Goal: Transaction & Acquisition: Subscribe to service/newsletter

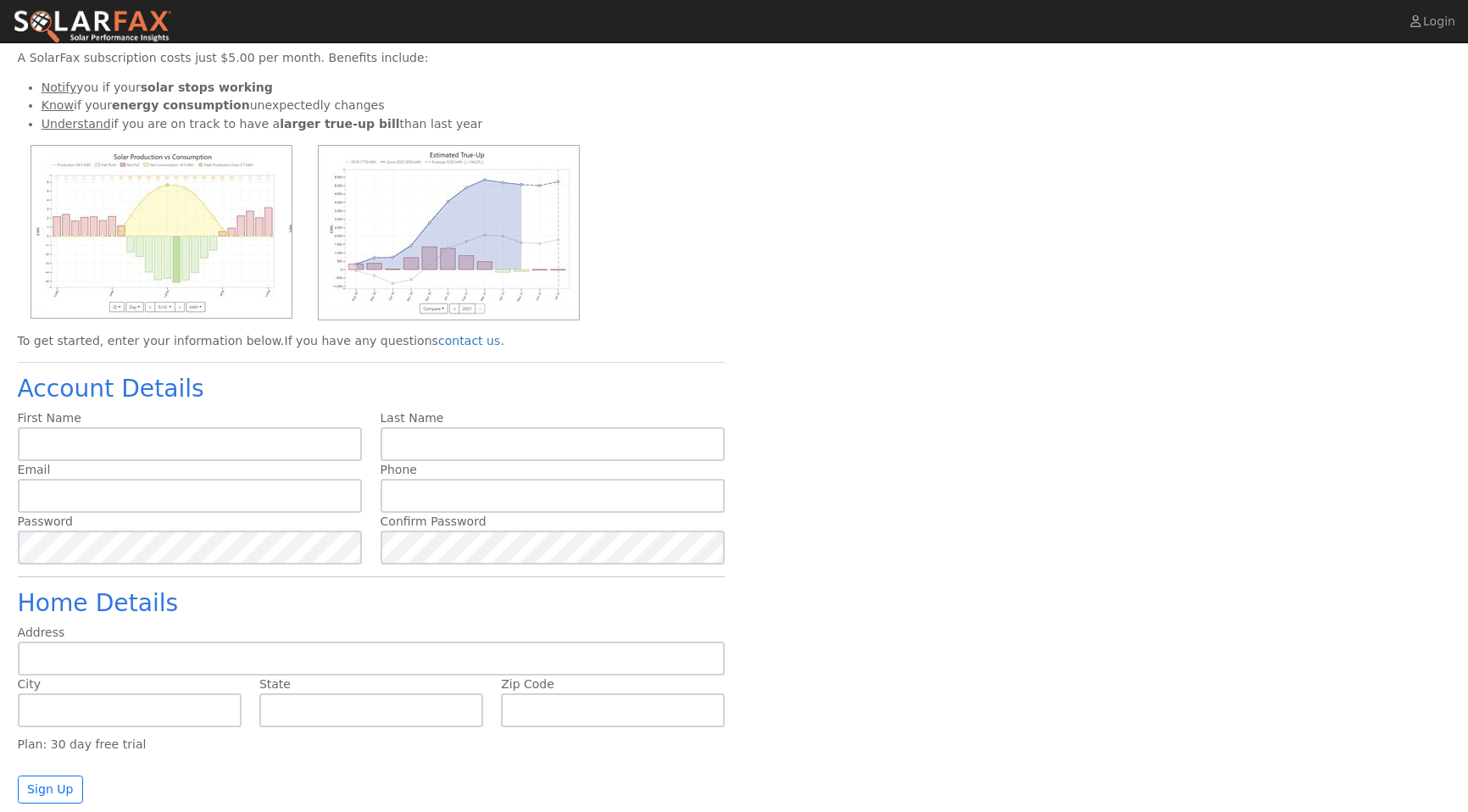
scroll to position [90, 0]
type input "Walter"
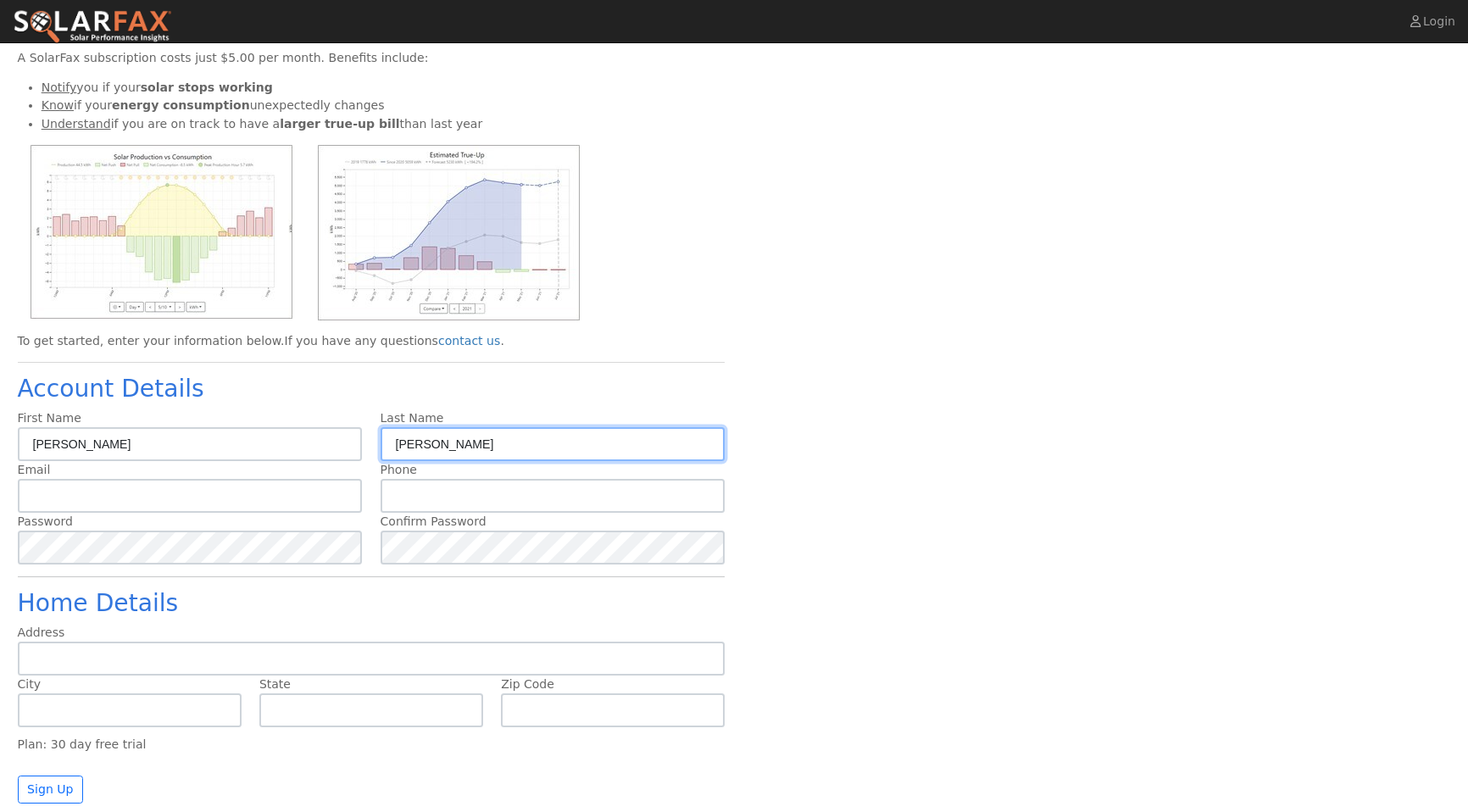
type input "Simon"
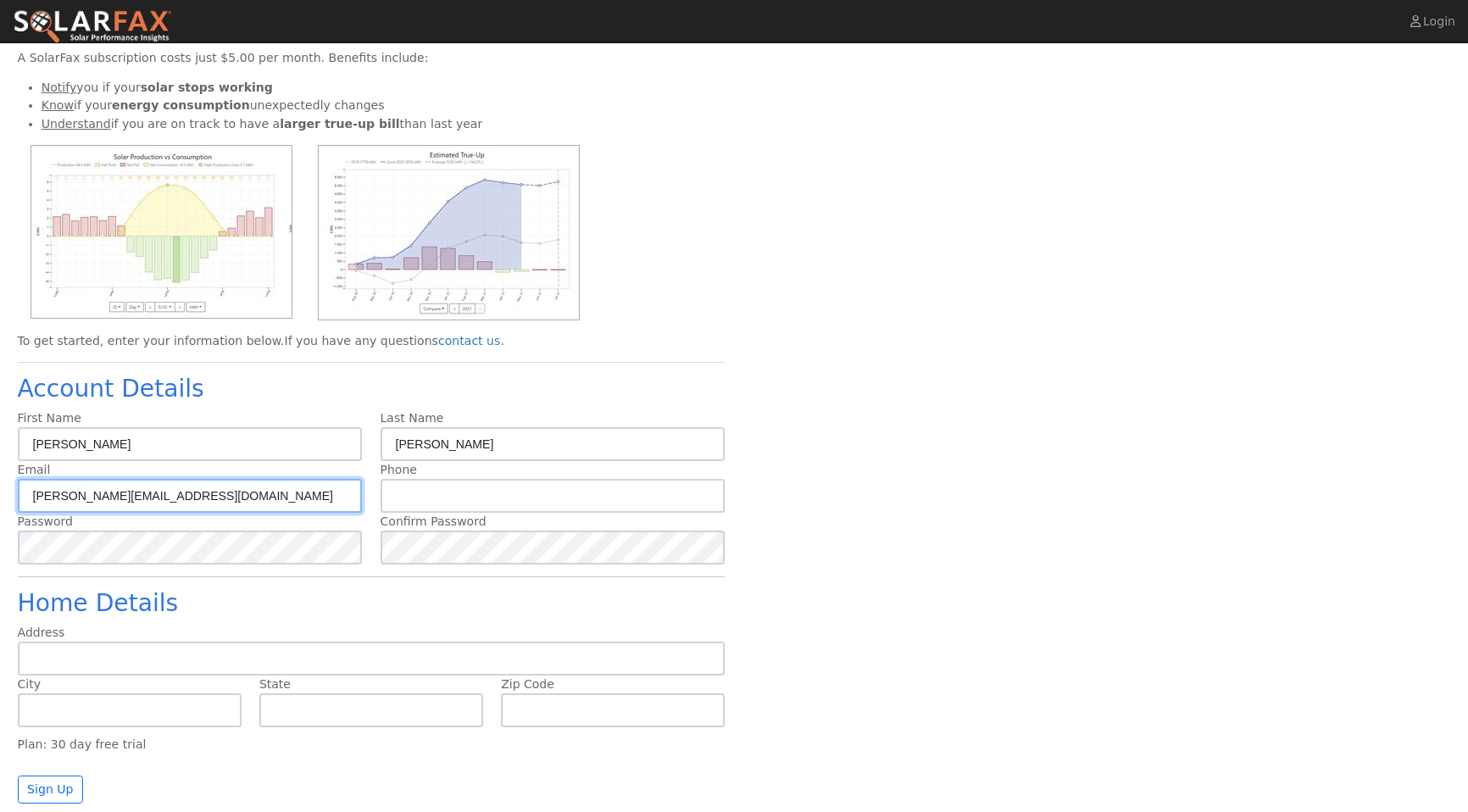
type input "walter@save.energy"
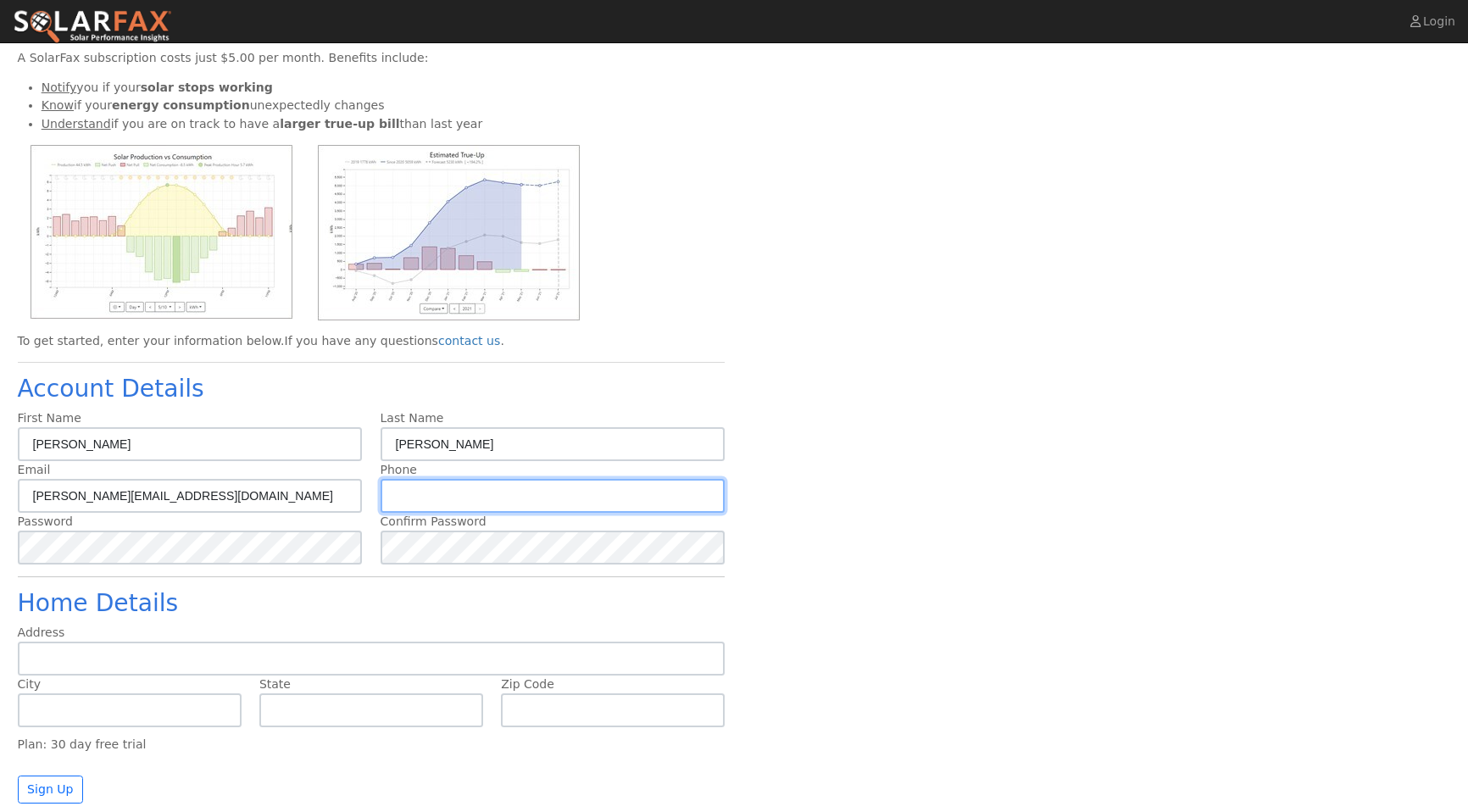
type input "("
click at [38, 790] on button "Sign Up" at bounding box center [51, 790] width 66 height 29
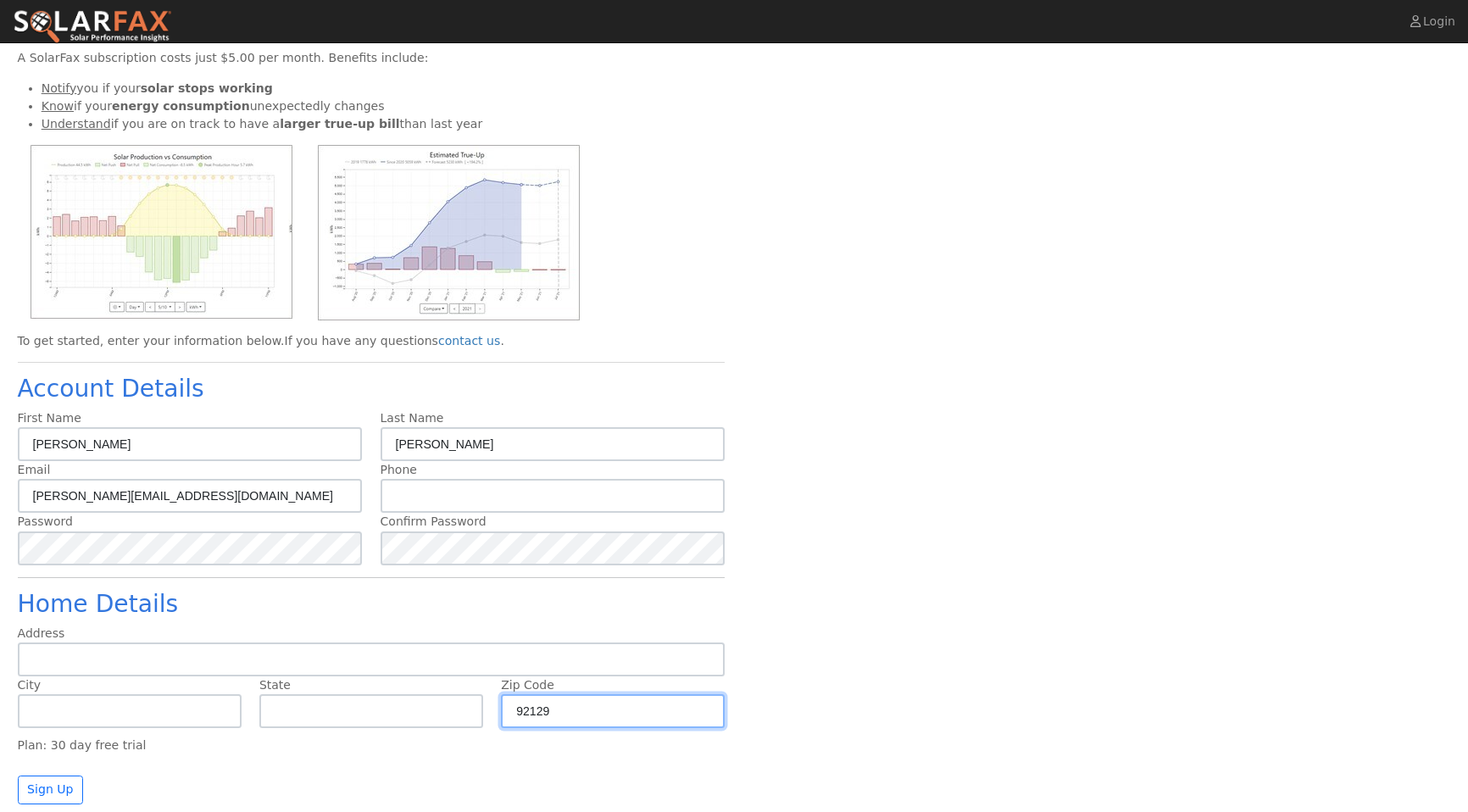
type input "92129"
click at [902, 639] on div "Sign up for a SolarFax Free Trial Zip code is required A SolarFax subscription …" at bounding box center [734, 369] width 1452 height 869
click at [49, 789] on button "Sign Up" at bounding box center [51, 790] width 66 height 29
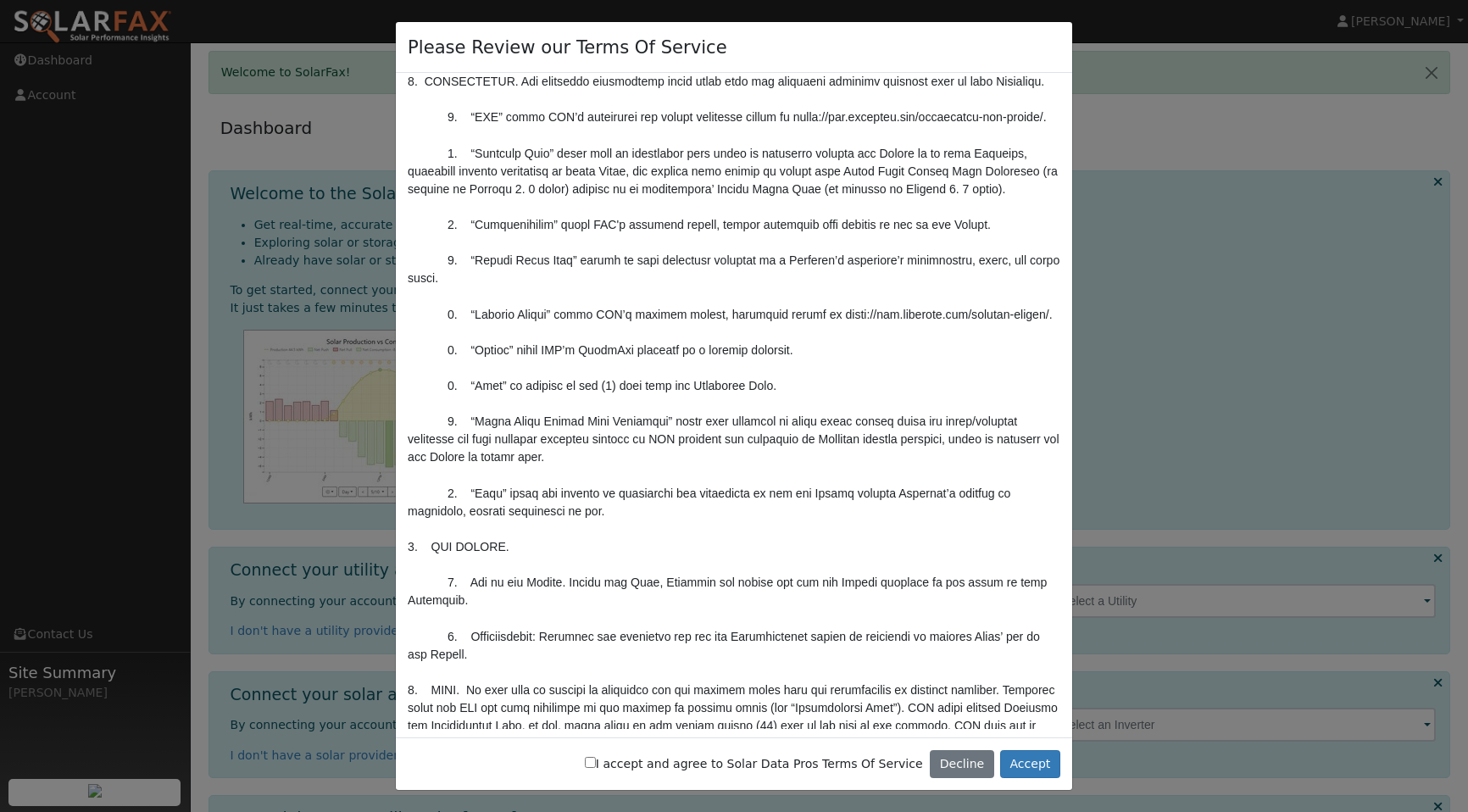
scroll to position [300, 0]
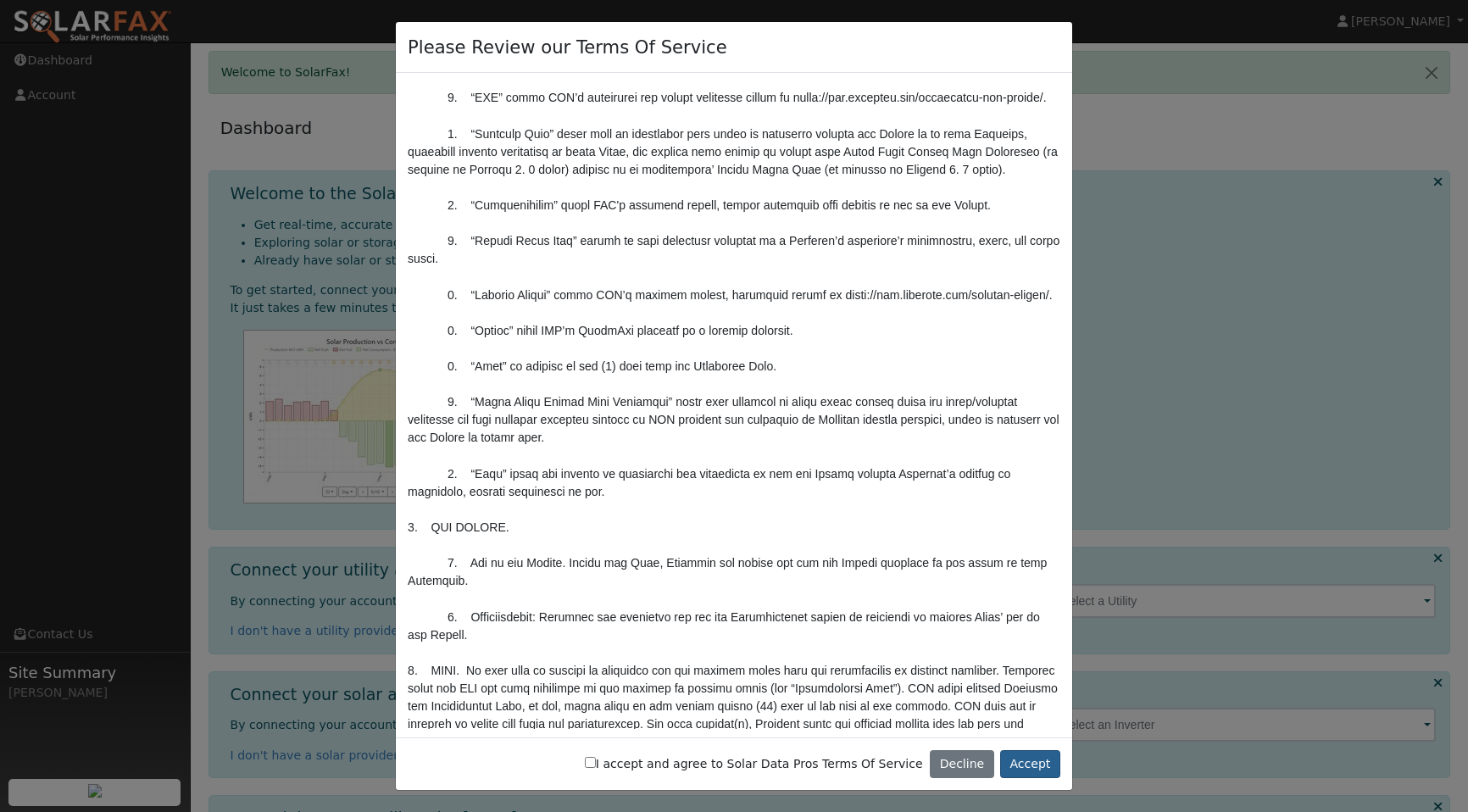
click at [1026, 763] on button "Accept" at bounding box center [1030, 764] width 60 height 29
click at [1032, 773] on button "Accept" at bounding box center [1030, 764] width 60 height 29
click at [1022, 764] on button "Accept" at bounding box center [1030, 764] width 60 height 29
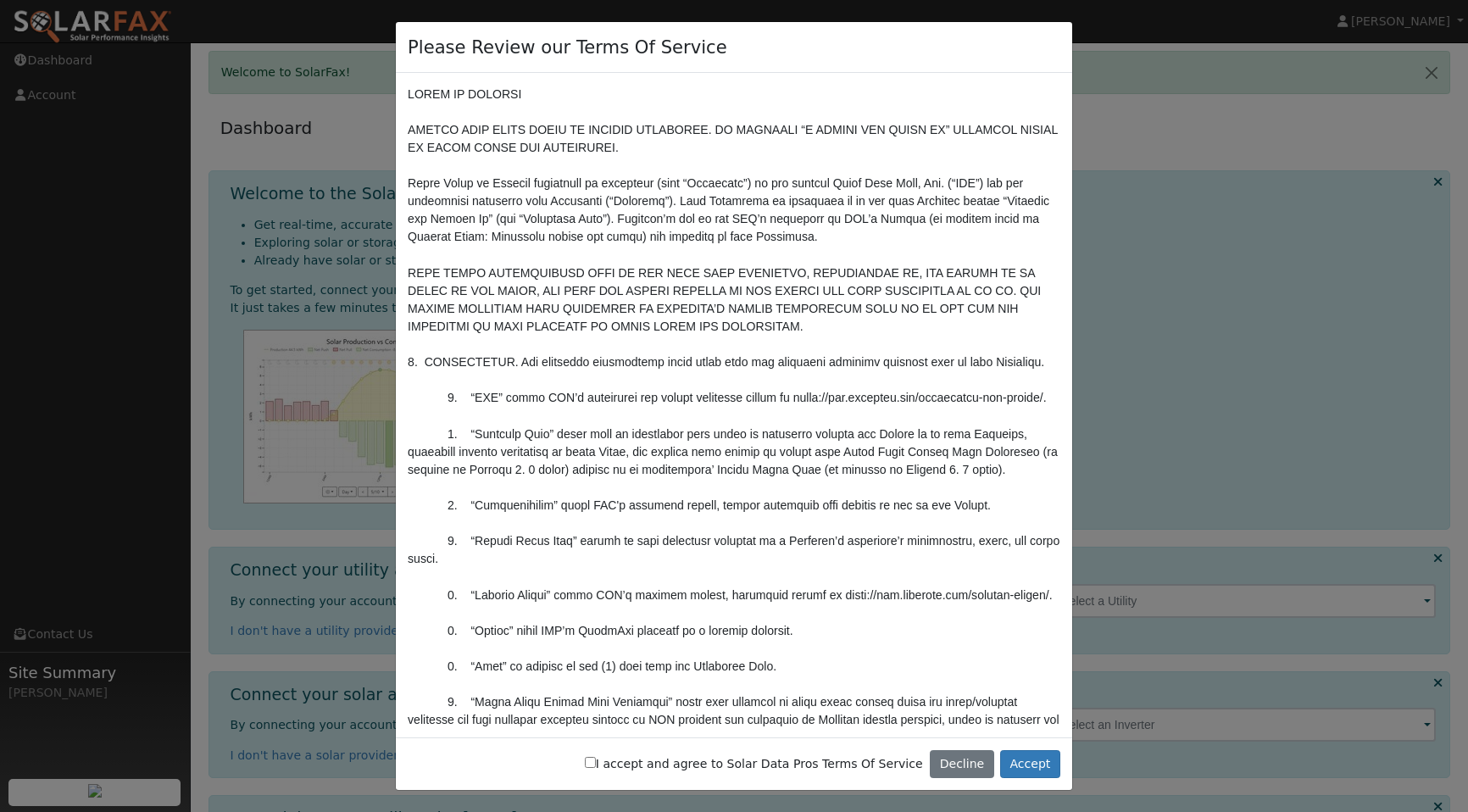
scroll to position [0, 0]
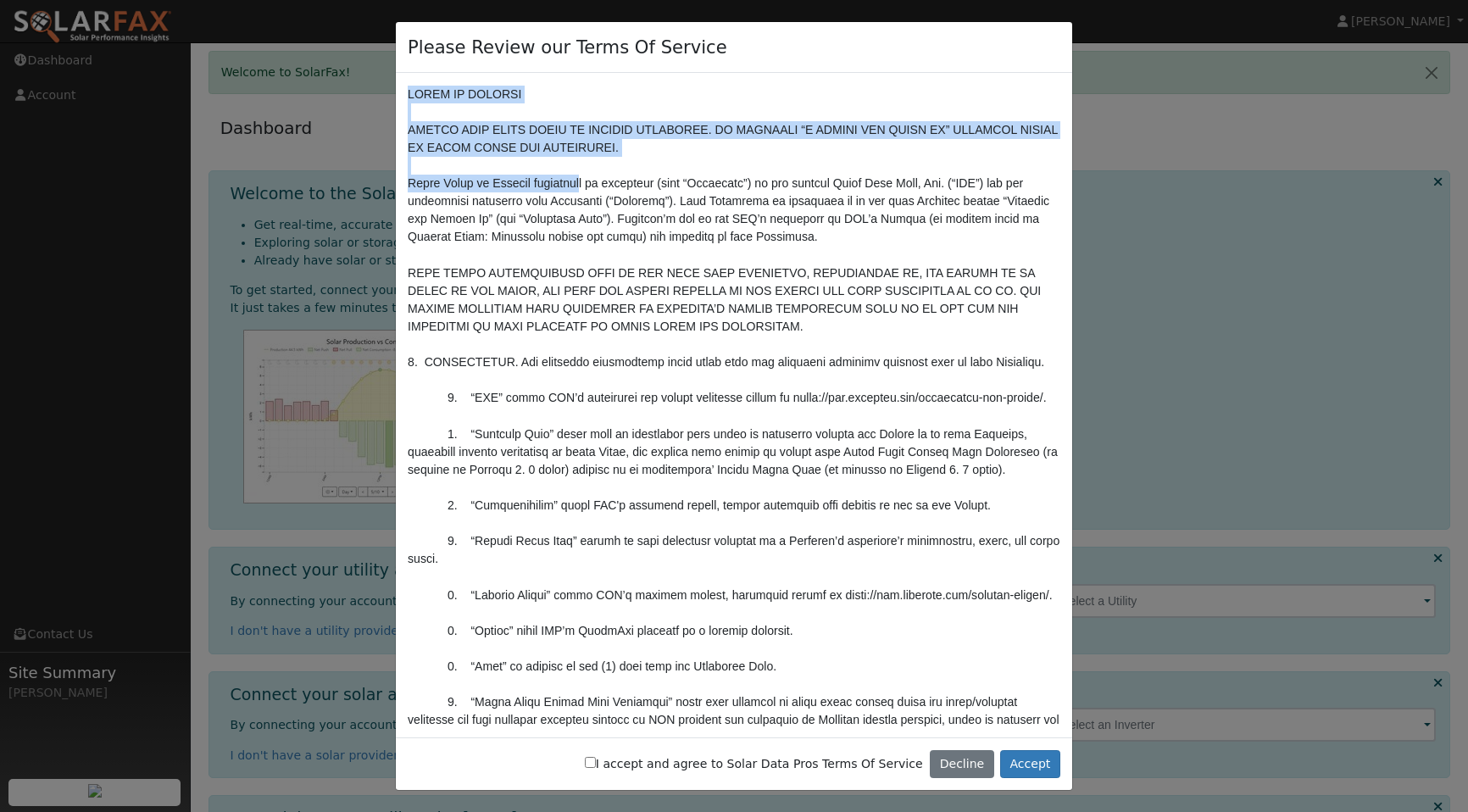
drag, startPoint x: 406, startPoint y: 89, endPoint x: 594, endPoint y: 171, distance: 205.1
click at [589, 173] on div at bounding box center [734, 400] width 677 height 656
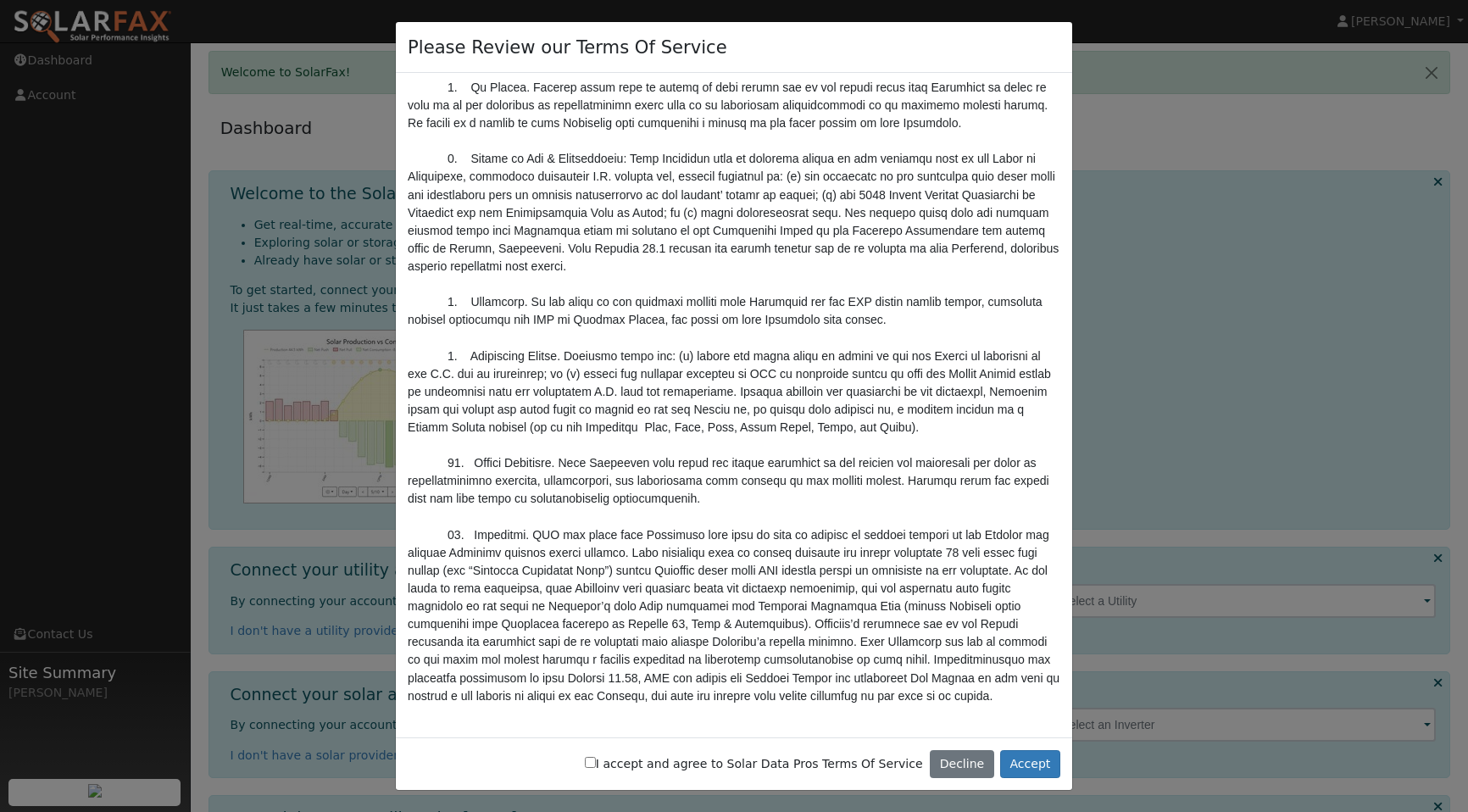
scroll to position [5645, 0]
click at [1031, 764] on button "Accept" at bounding box center [1030, 764] width 60 height 29
click at [596, 764] on input "I accept and agree to Solar Data Pros Terms Of Service" at bounding box center [590, 761] width 11 height 11
checkbox input "true"
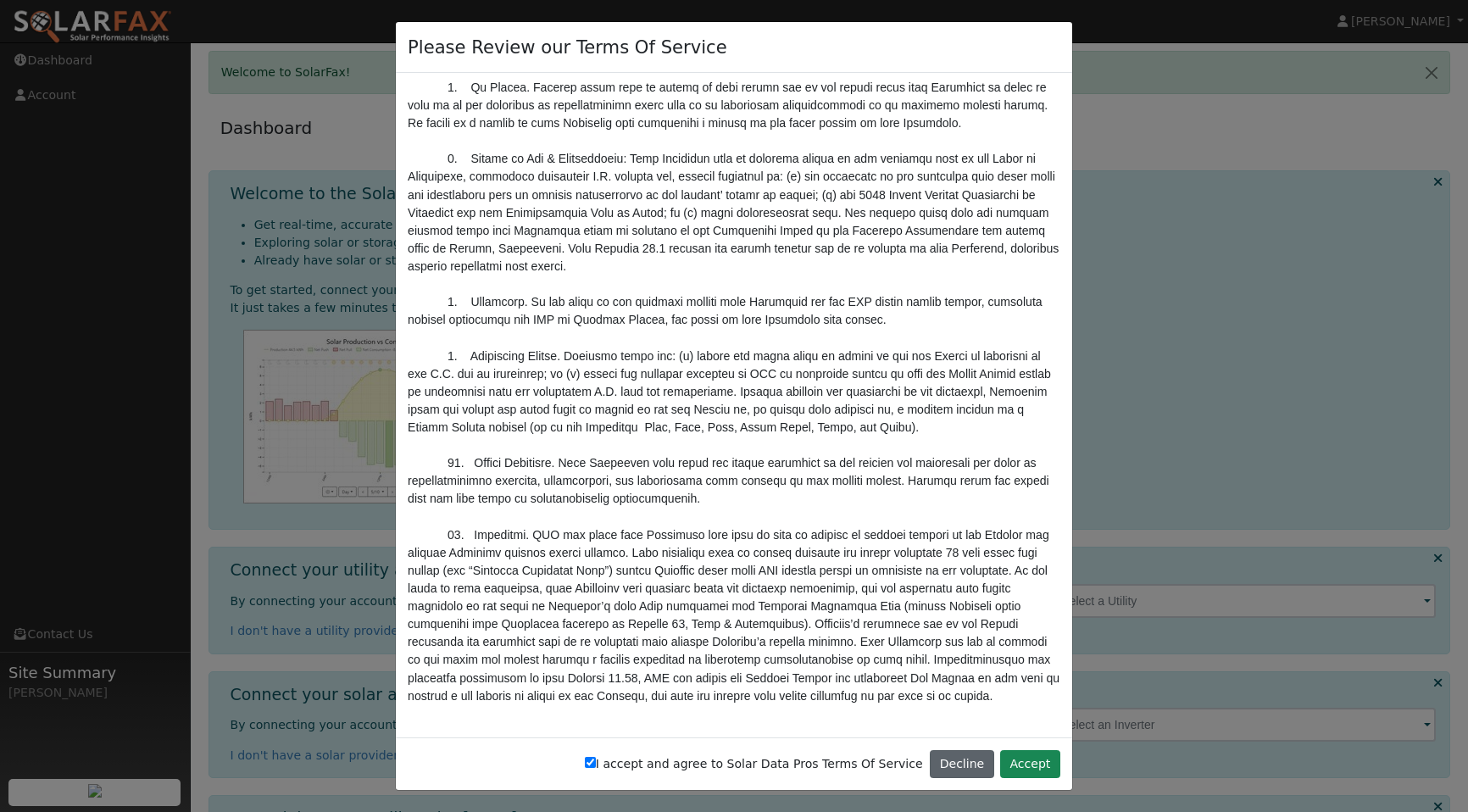
click at [975, 765] on button "Decline" at bounding box center [962, 764] width 64 height 29
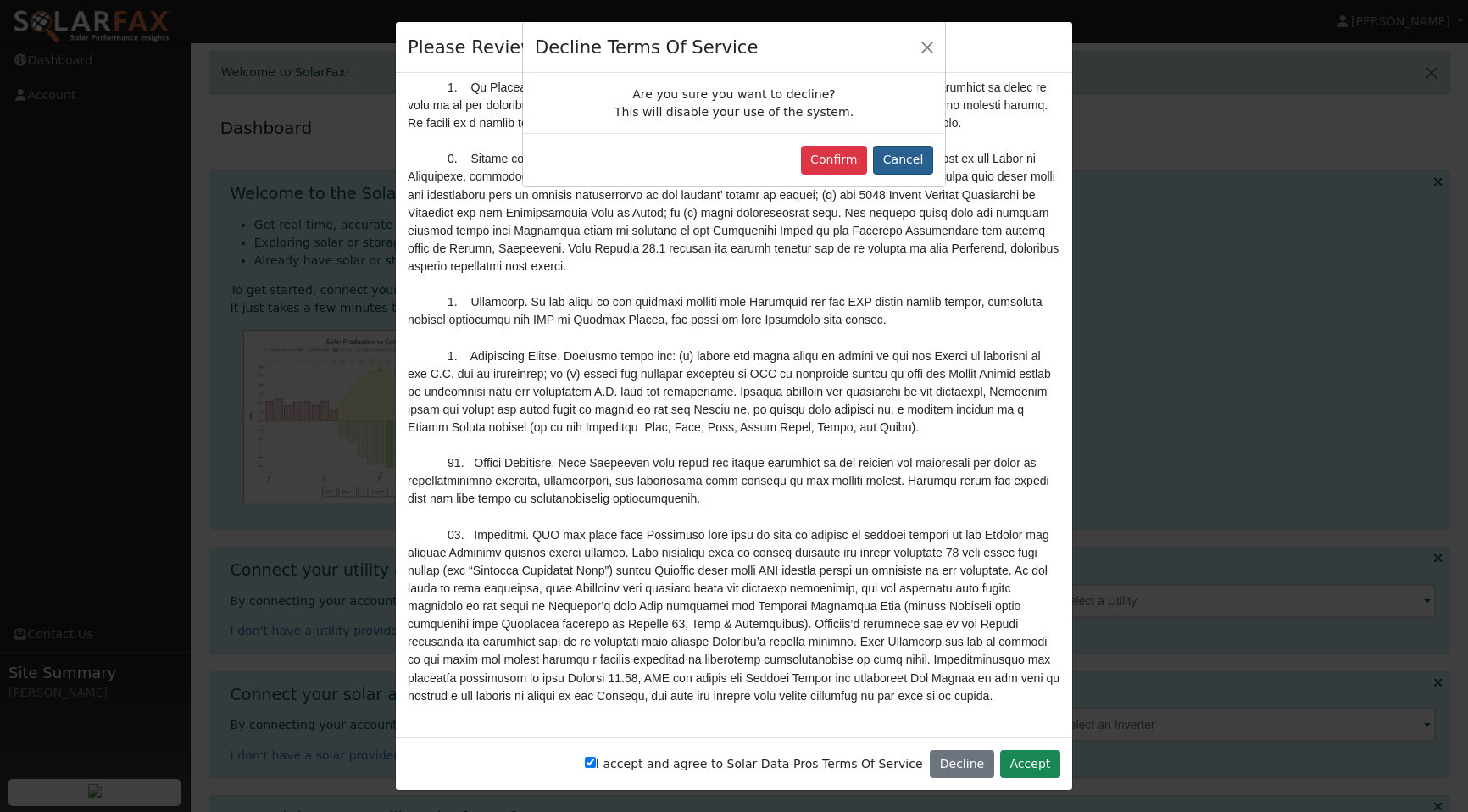
click at [909, 157] on button "Cancel" at bounding box center [902, 160] width 60 height 29
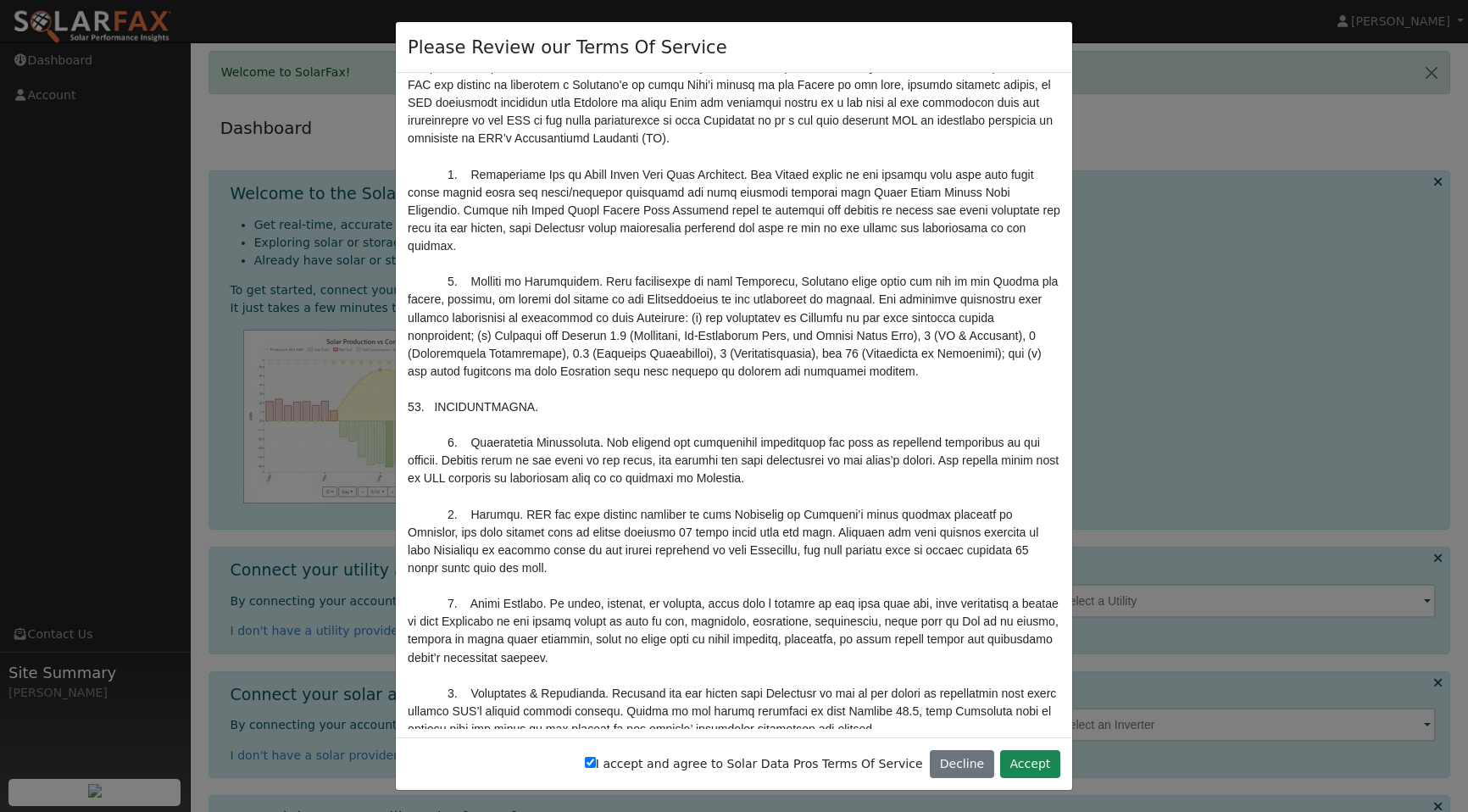
scroll to position [4836, 0]
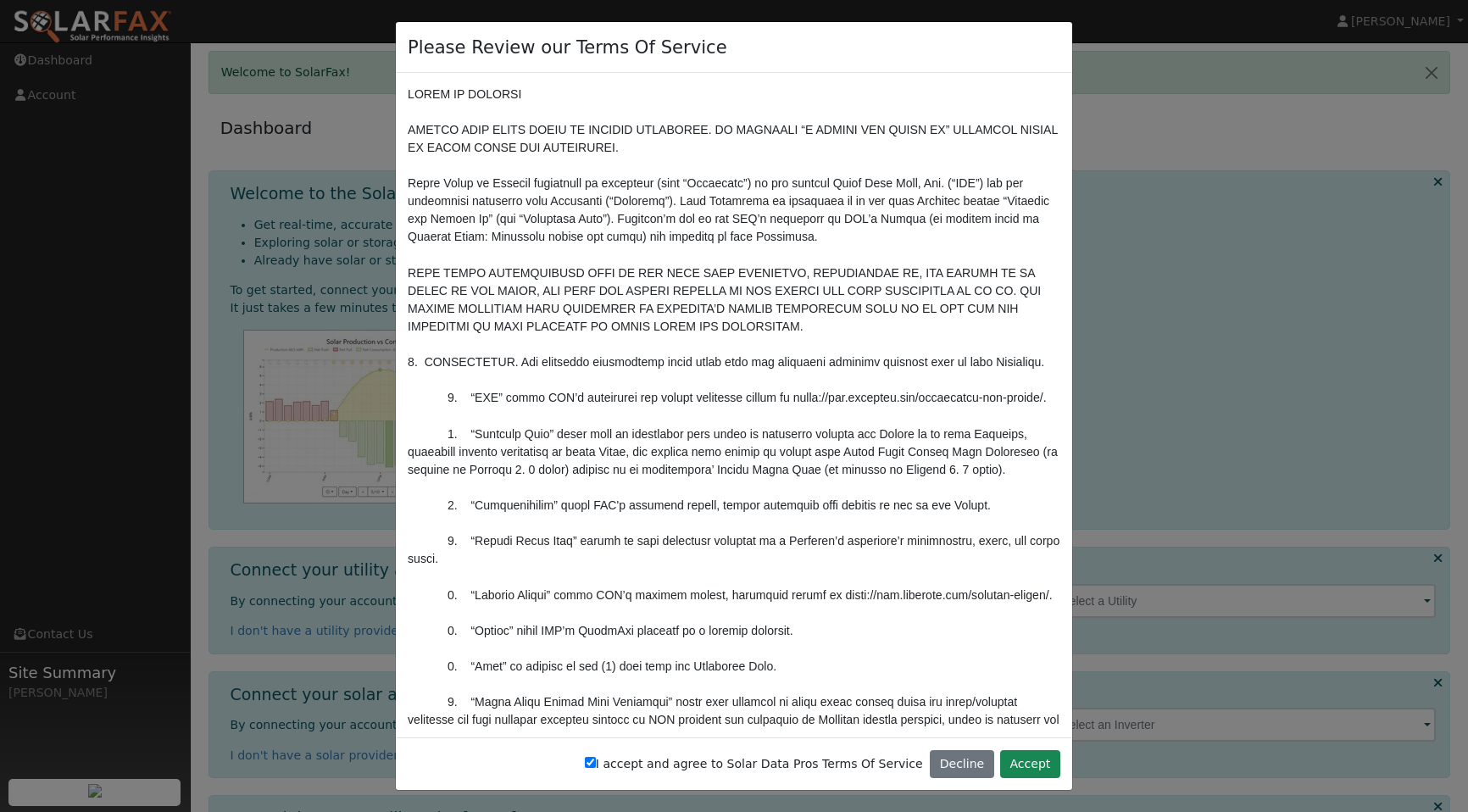
scroll to position [0, 0]
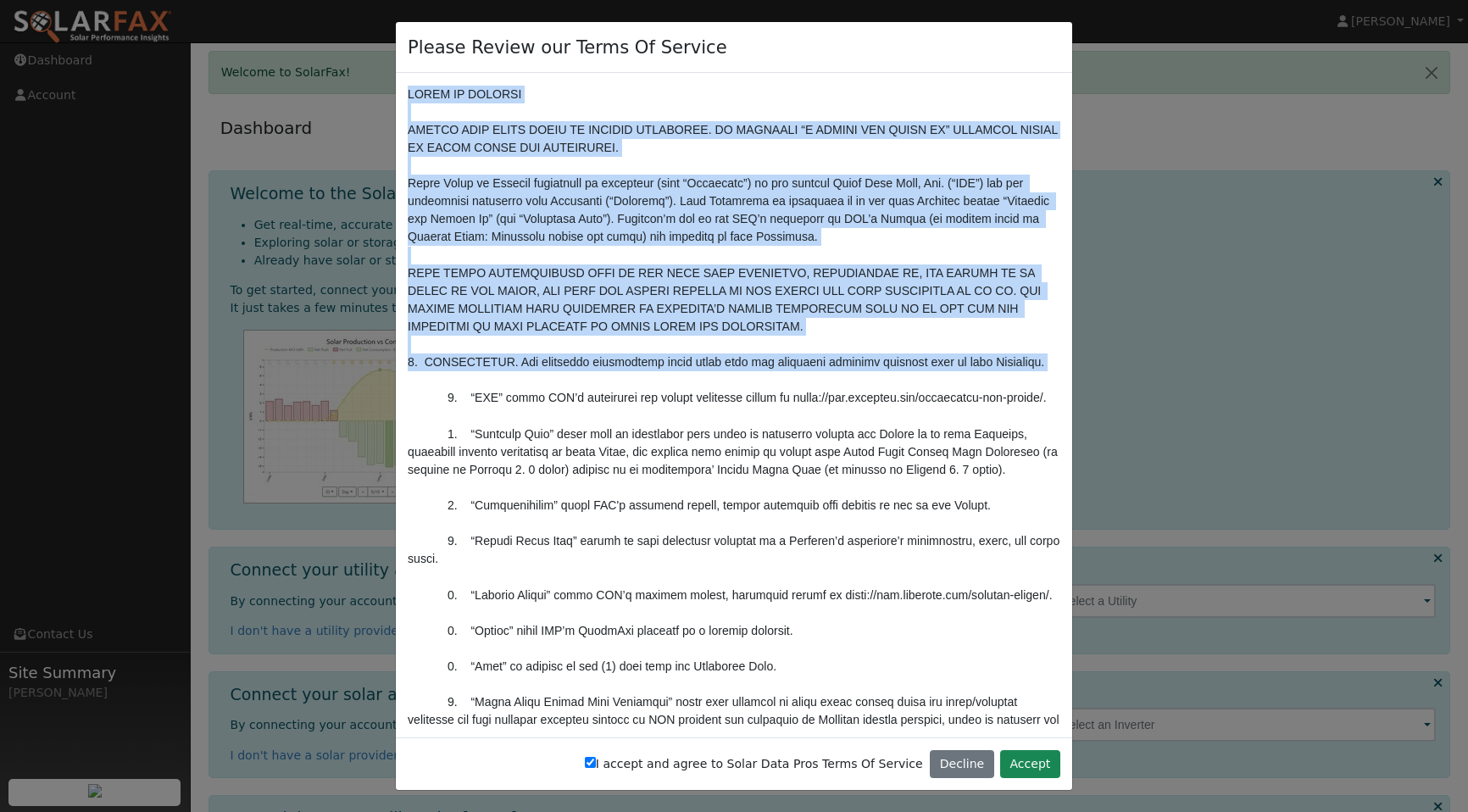
drag, startPoint x: 407, startPoint y: 91, endPoint x: 607, endPoint y: 435, distance: 397.9
click at [611, 388] on div at bounding box center [734, 400] width 677 height 656
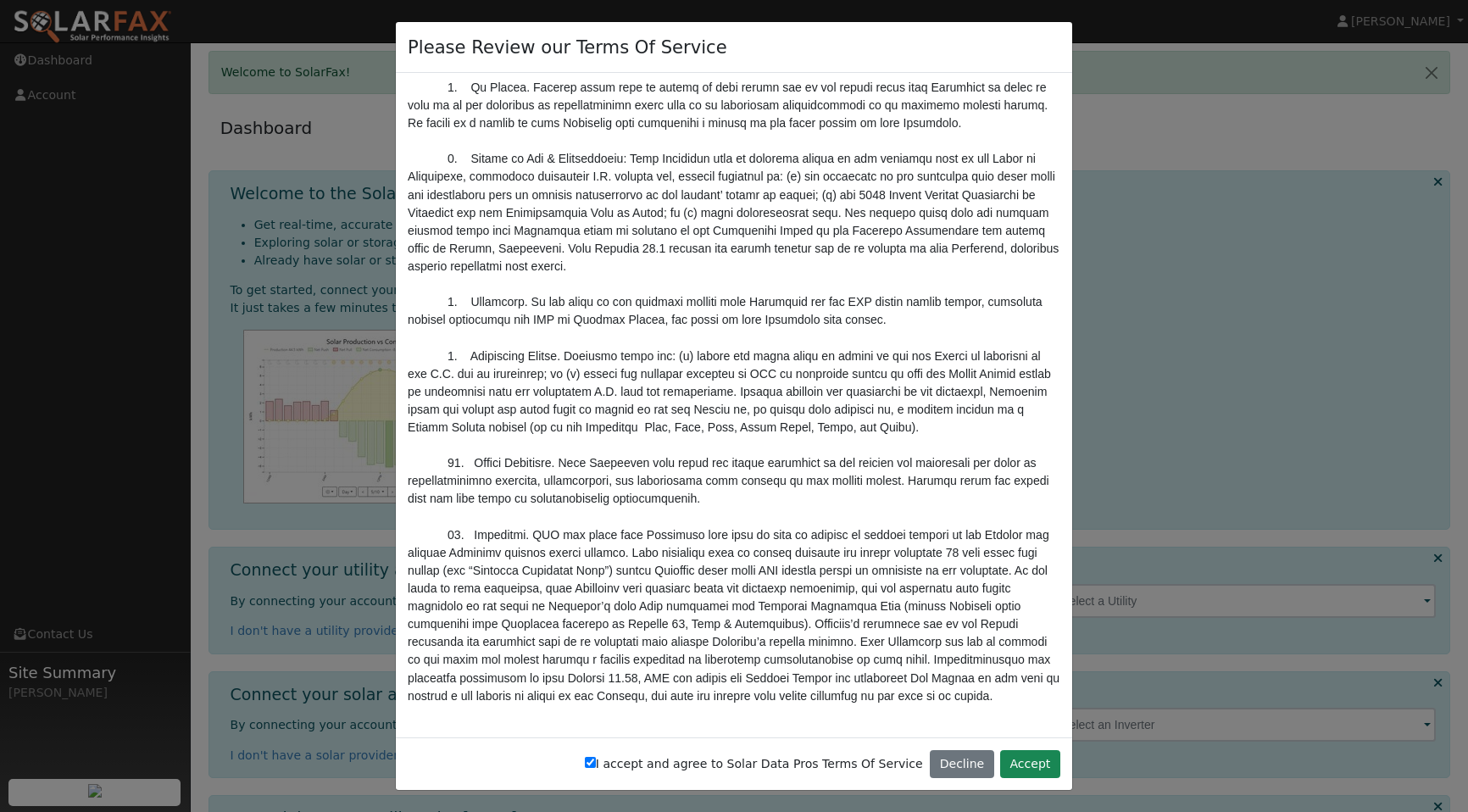
scroll to position [5645, 0]
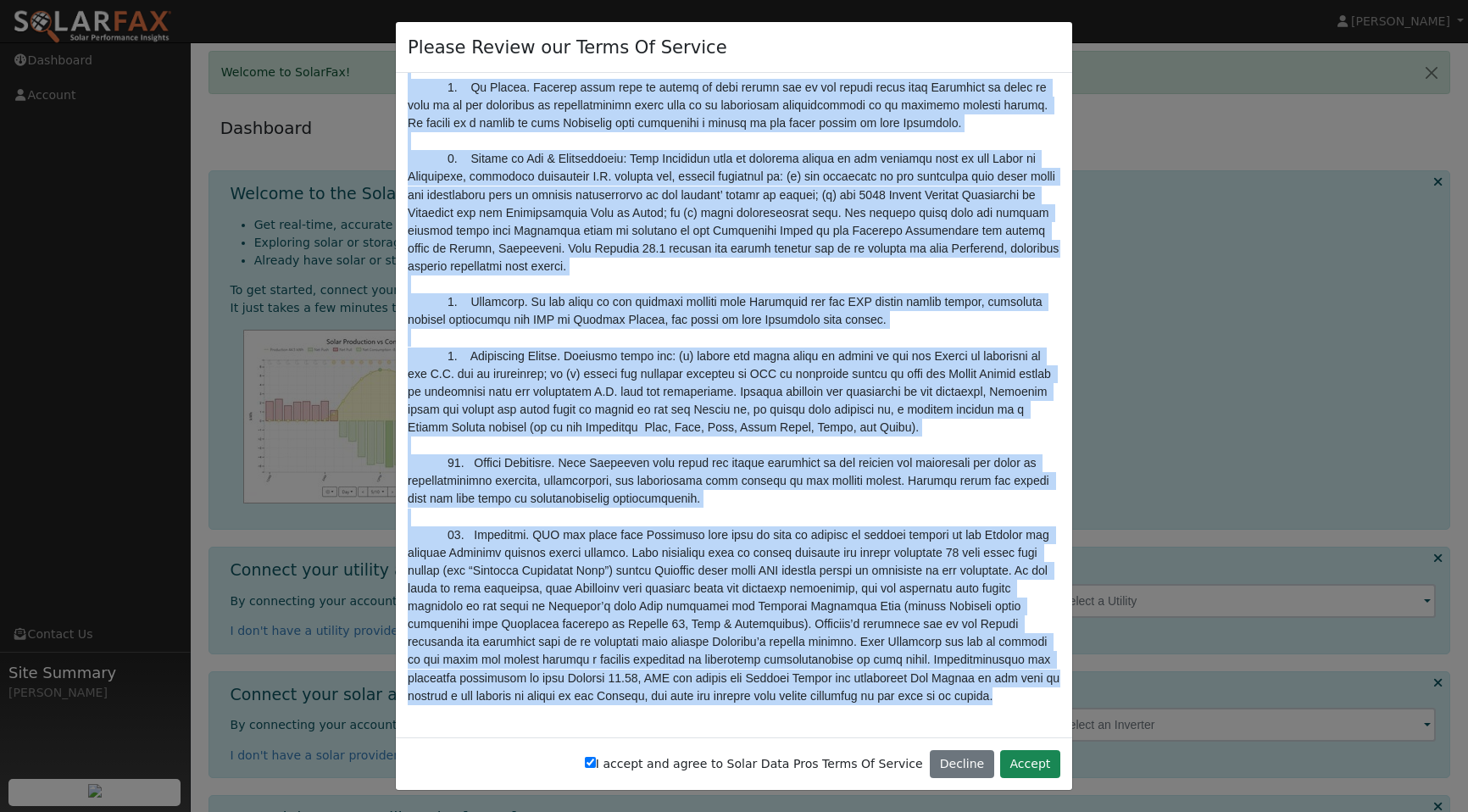
copy pre "TERMS OF SERVICE PLEASE READ THESE TERMS OF SERVICE CAREFULLY. BY CLICKING “I A…"
click at [954, 766] on button "Decline" at bounding box center [962, 764] width 64 height 29
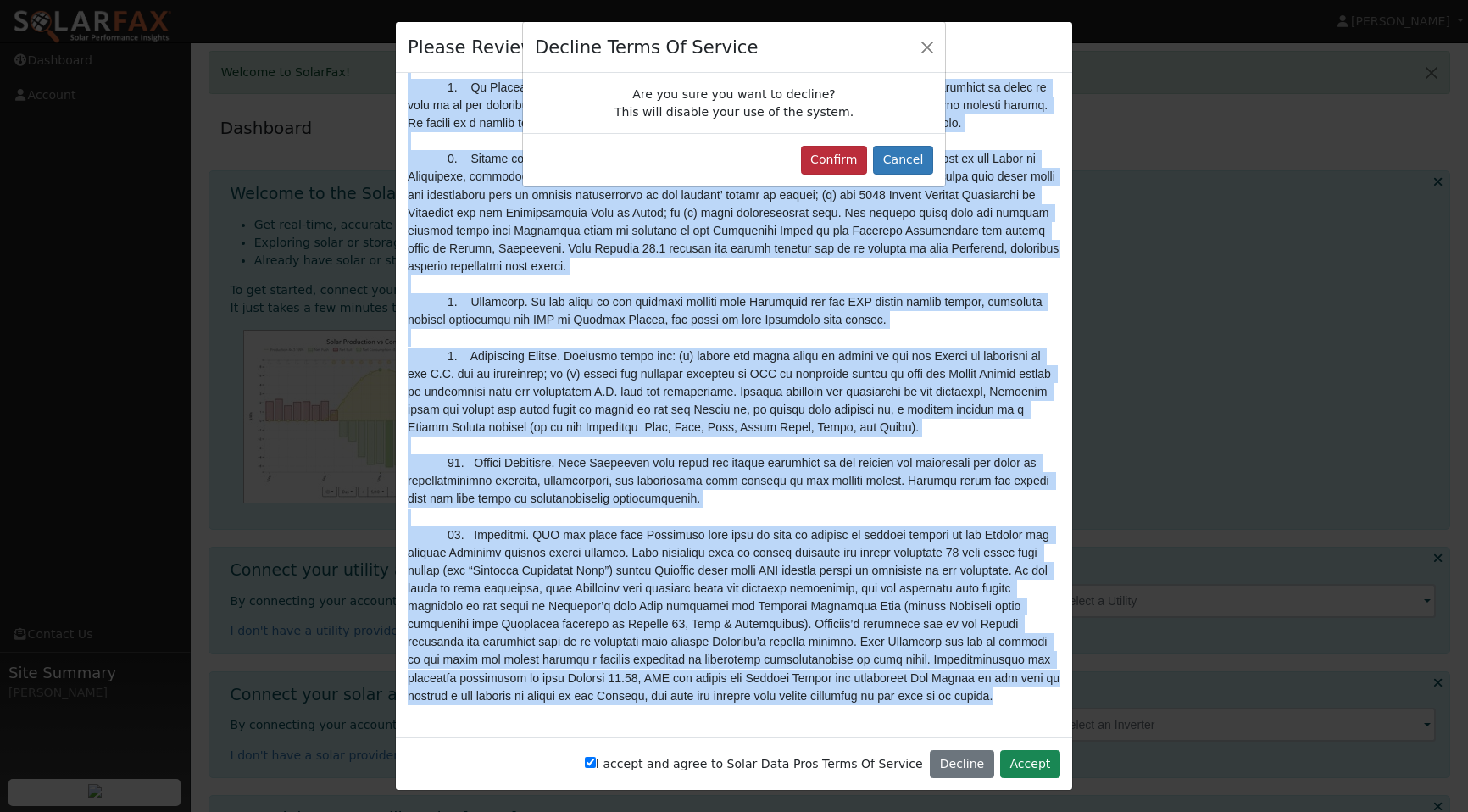
click at [850, 159] on button "Confirm" at bounding box center [834, 160] width 67 height 29
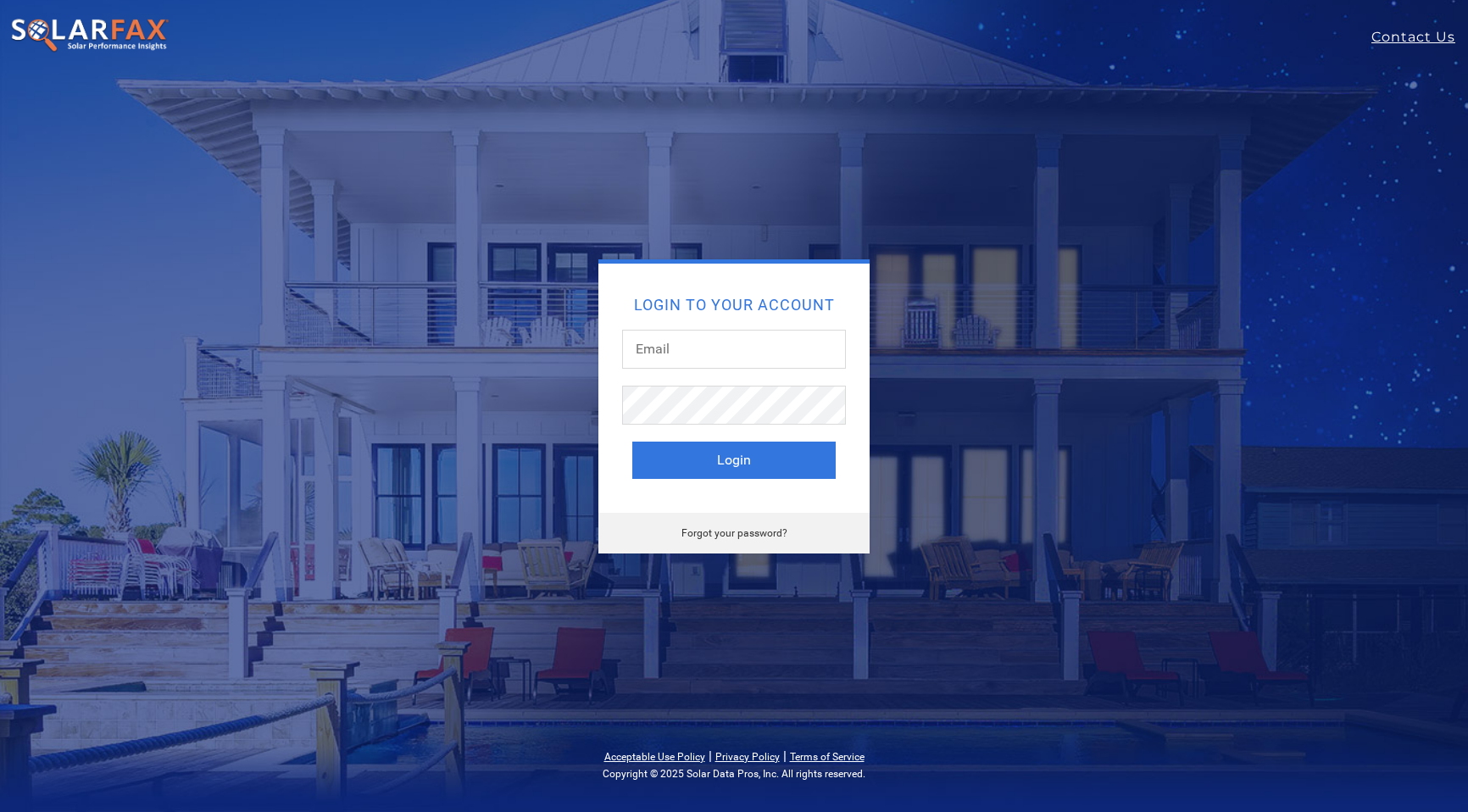
click at [892, 320] on div "Login to your account Login Forgot your password?" at bounding box center [734, 406] width 746 height 294
click at [120, 28] on img at bounding box center [90, 36] width 159 height 36
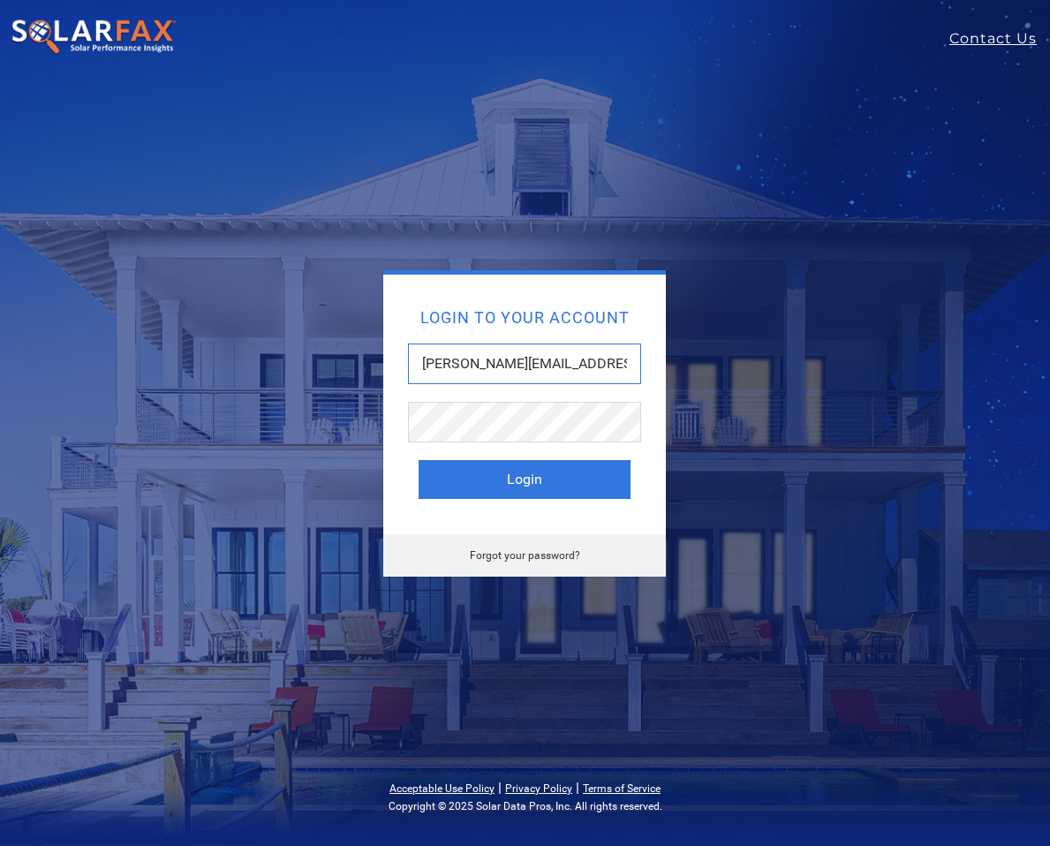
type input "walter@save.energy"
click at [524, 479] on button "Login" at bounding box center [525, 479] width 212 height 39
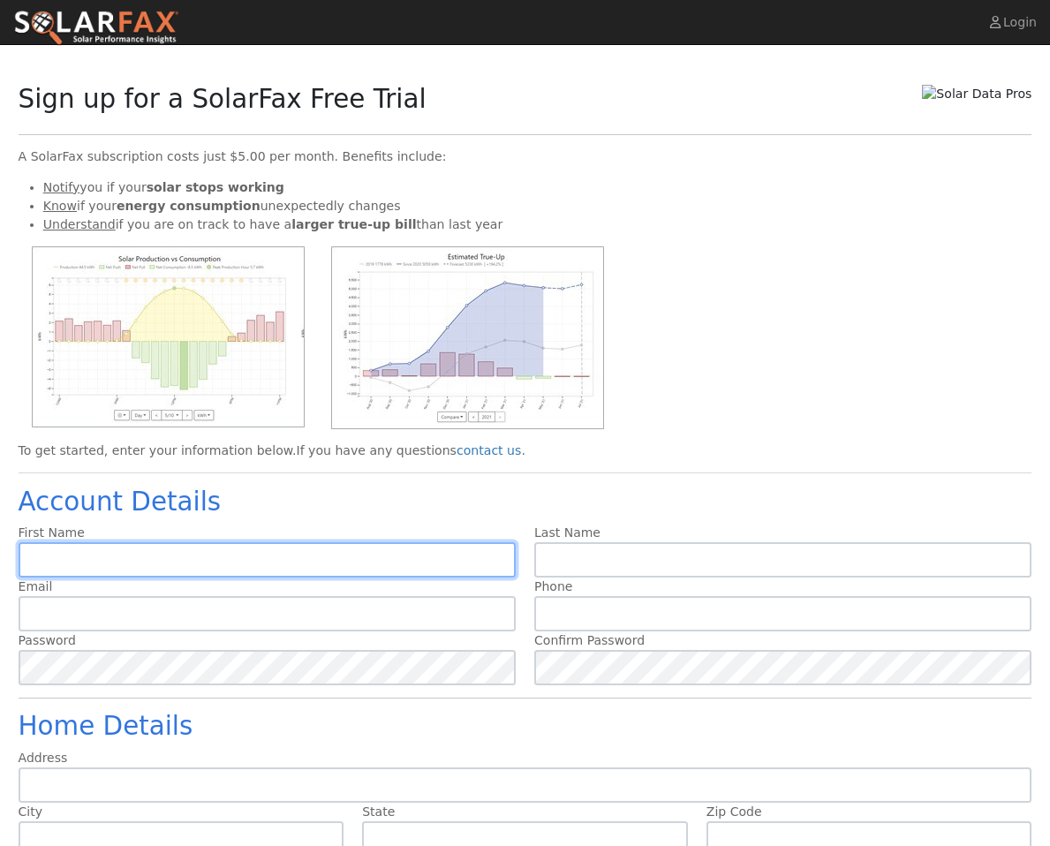
type input "F"
type input "Fname"
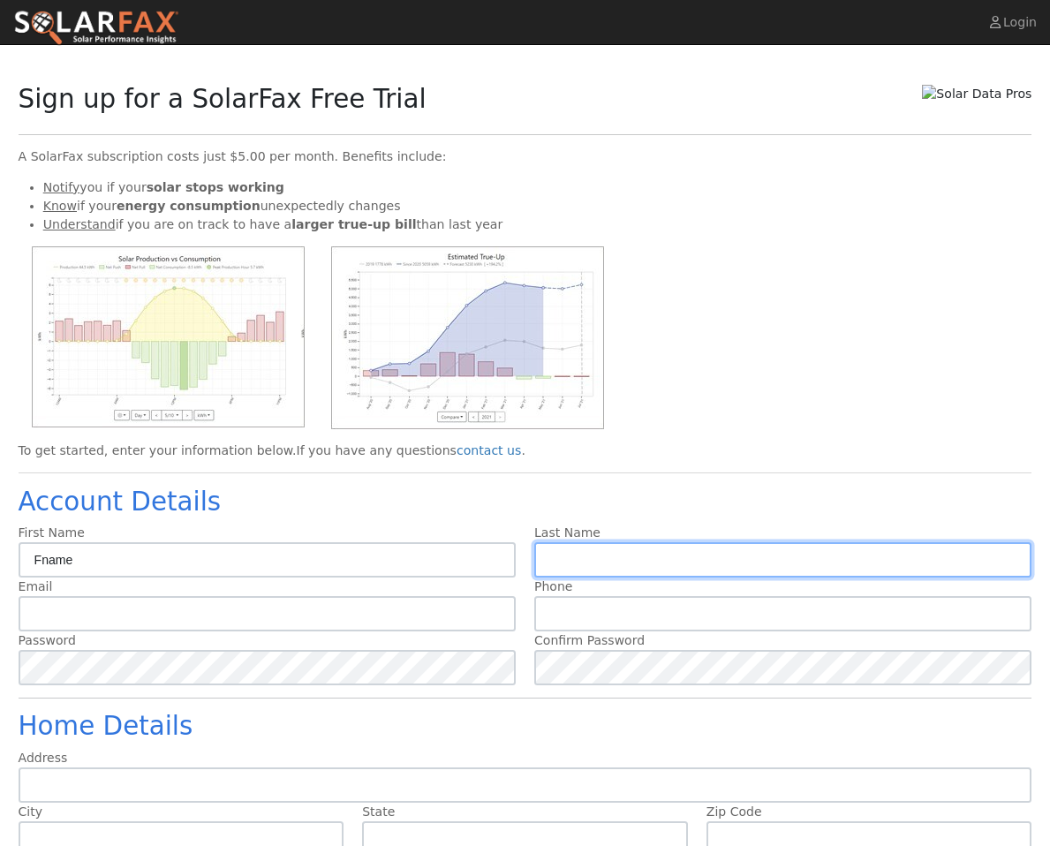
type input "l"
type input "Lname"
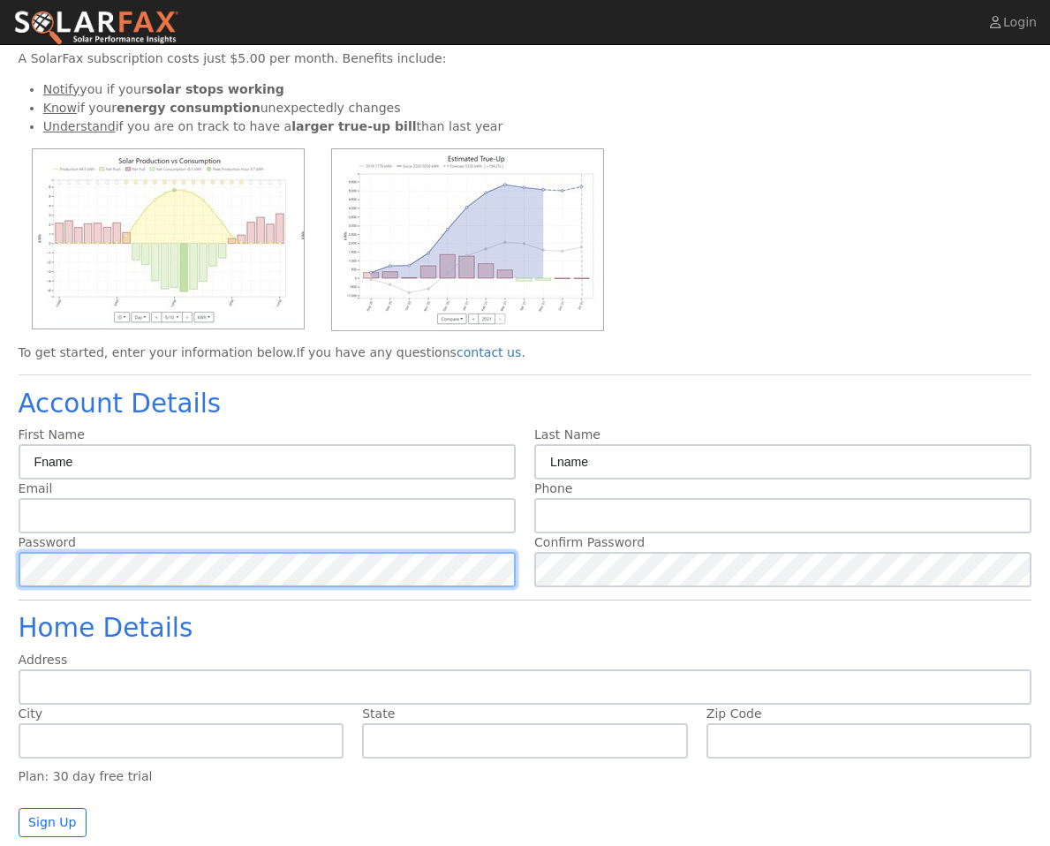
scroll to position [98, 0]
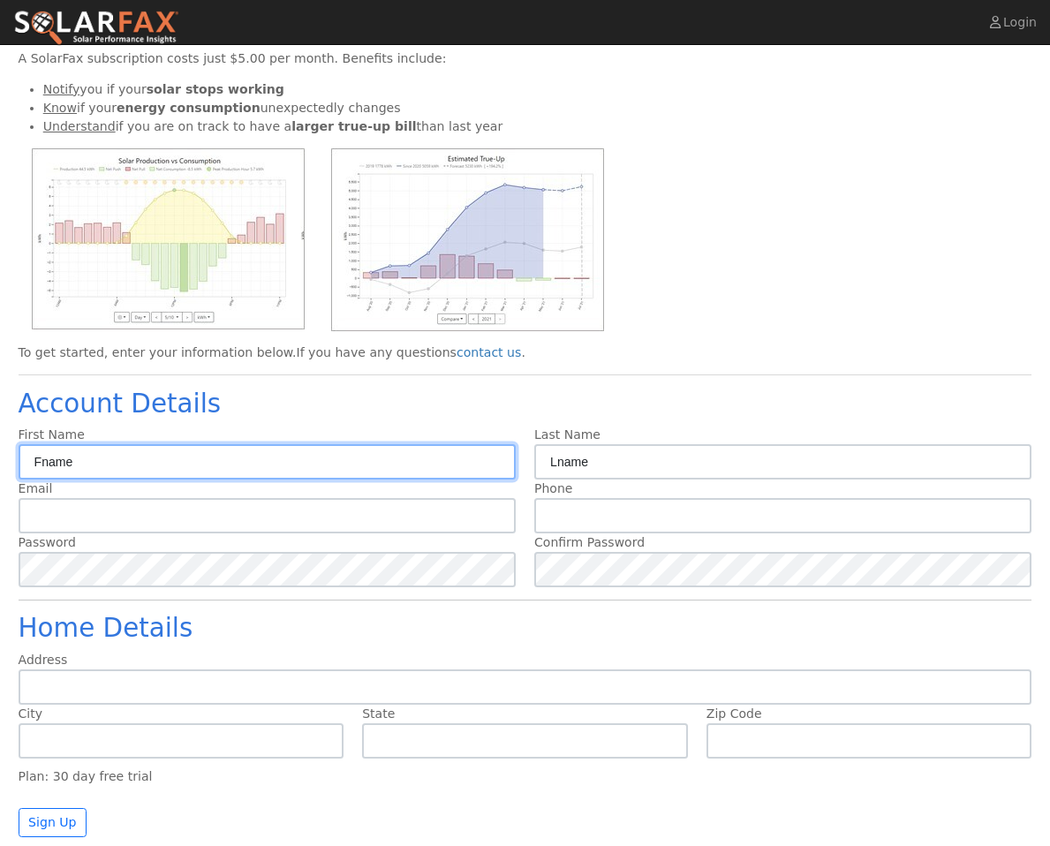
click at [120, 459] on input "Fname" at bounding box center [267, 461] width 497 height 35
click at [137, 456] on input "Fname" at bounding box center [267, 461] width 497 height 35
type input "Ira"
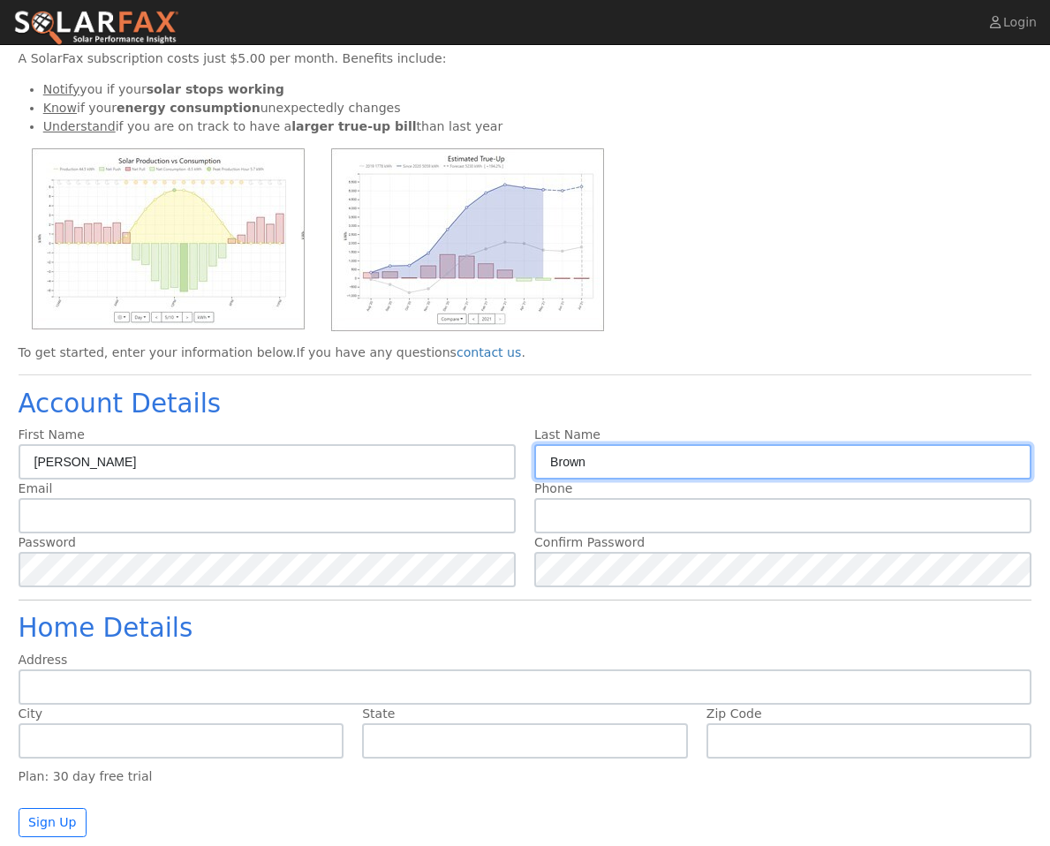
type input "Brown"
click at [235, 434] on div "First Name Ira" at bounding box center [267, 453] width 517 height 54
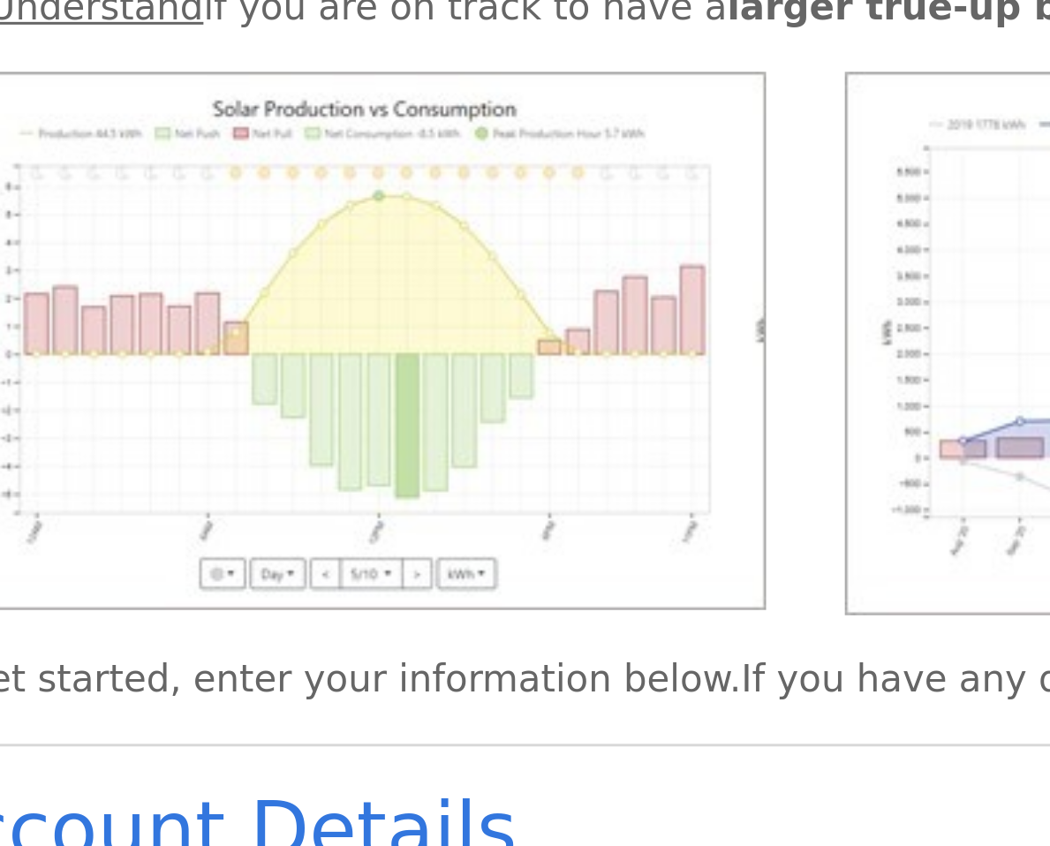
scroll to position [33, 0]
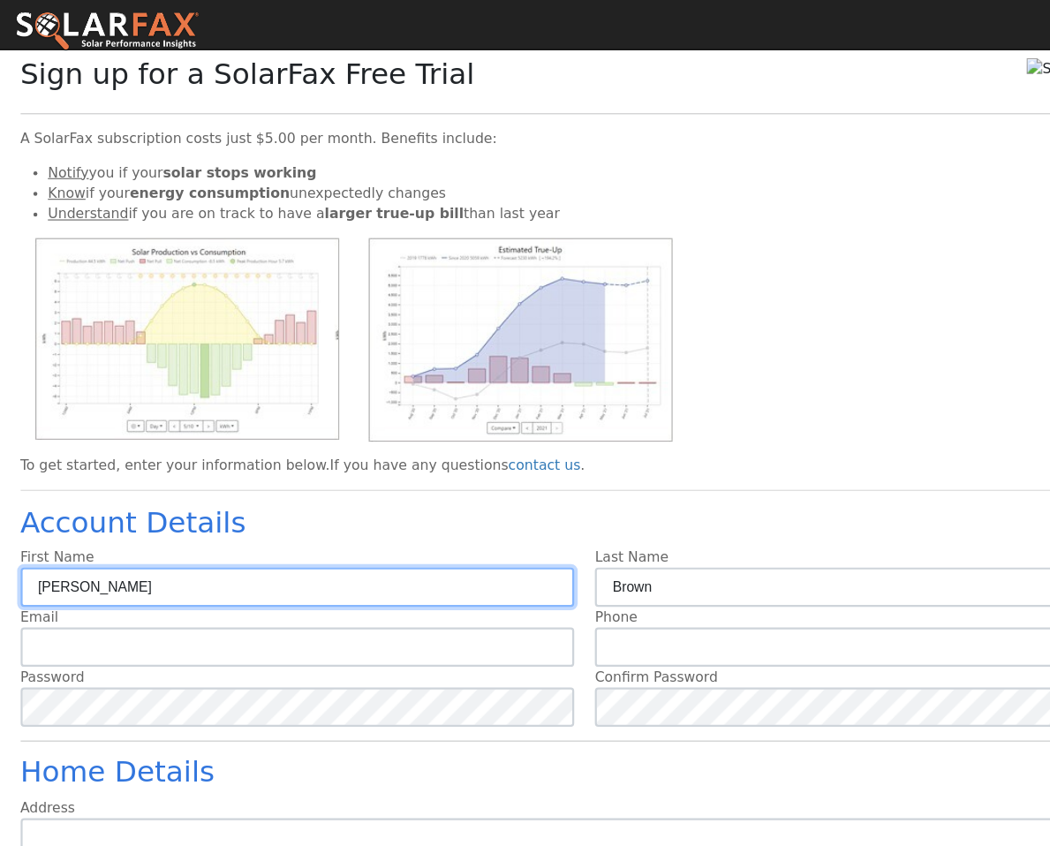
click at [144, 528] on input "Ira" at bounding box center [267, 526] width 497 height 35
click at [137, 528] on input "Ira" at bounding box center [267, 526] width 497 height 35
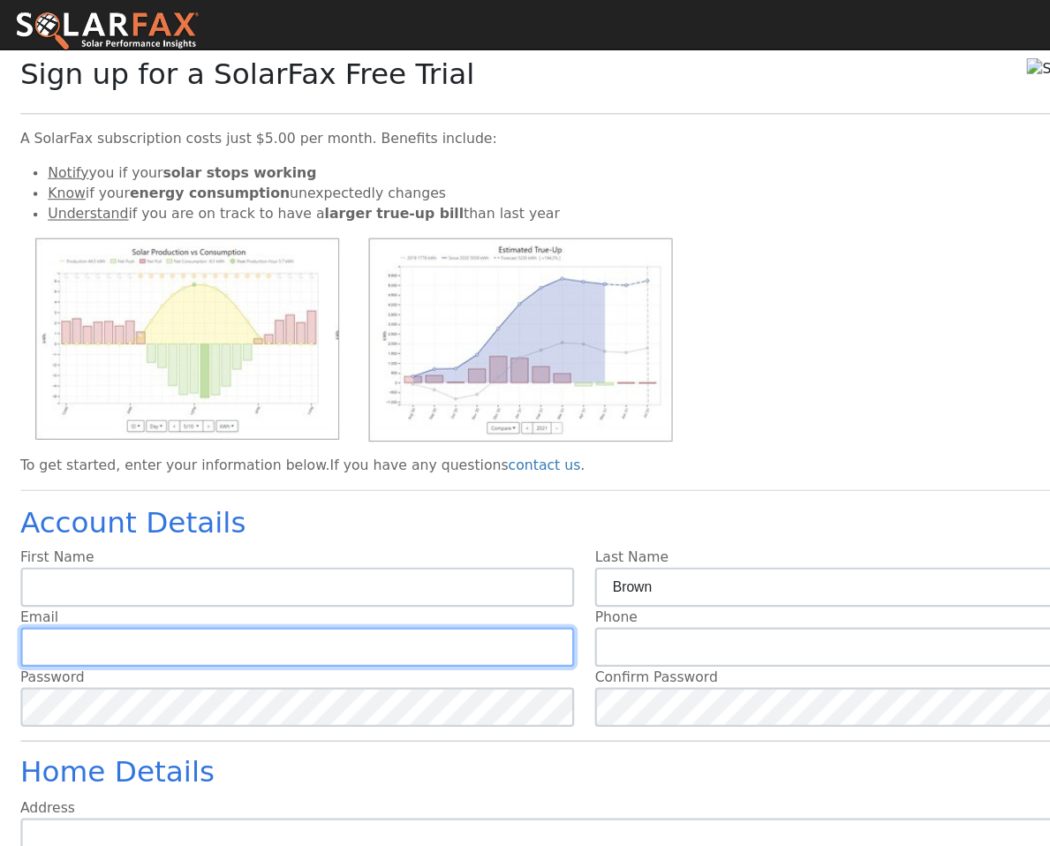
click at [132, 577] on input "text" at bounding box center [267, 580] width 497 height 35
paste input "[EMAIL_ADDRESS][DOMAIN_NAME]"
type input "[EMAIL_ADDRESS][DOMAIN_NAME]"
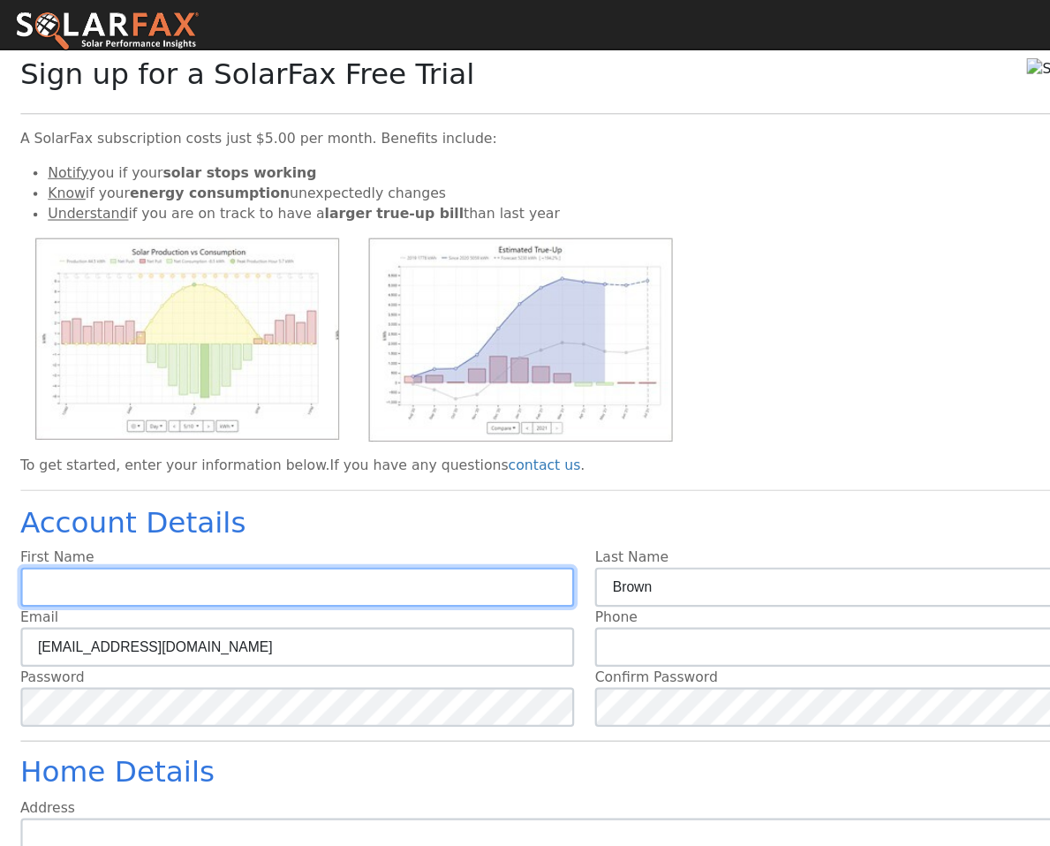
click at [125, 523] on input "text" at bounding box center [267, 526] width 497 height 35
type input "William"
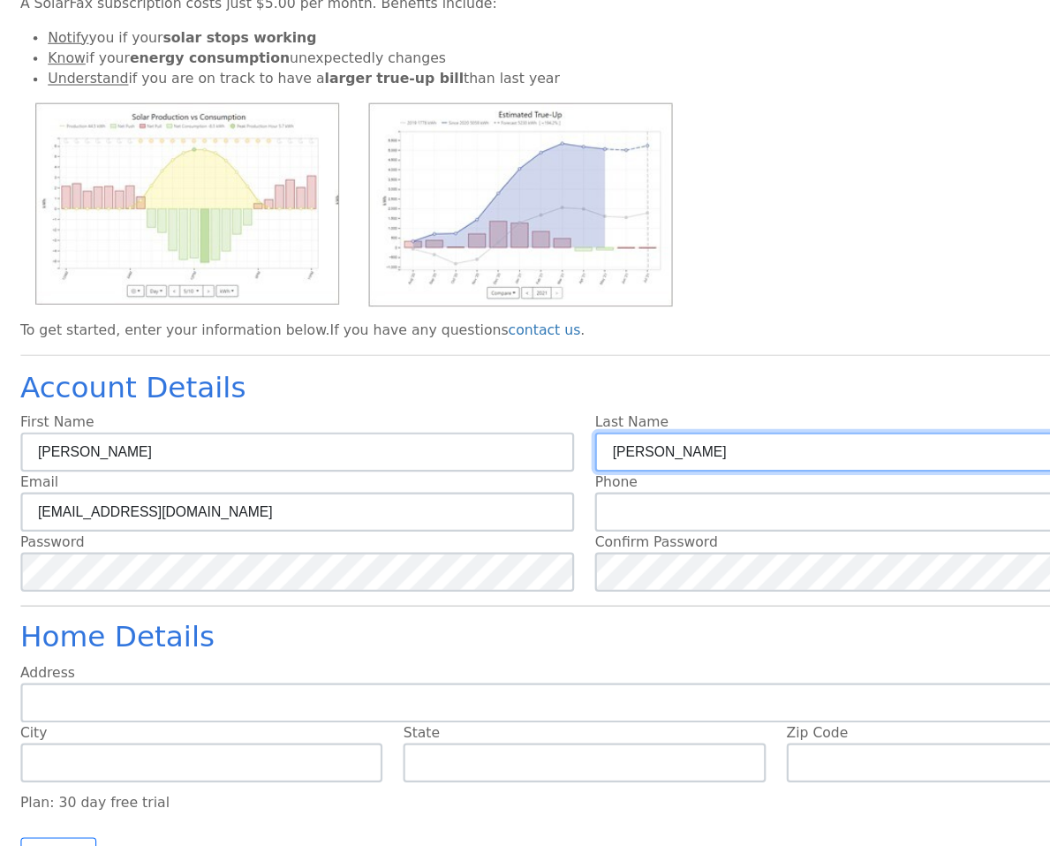
scroll to position [83, 0]
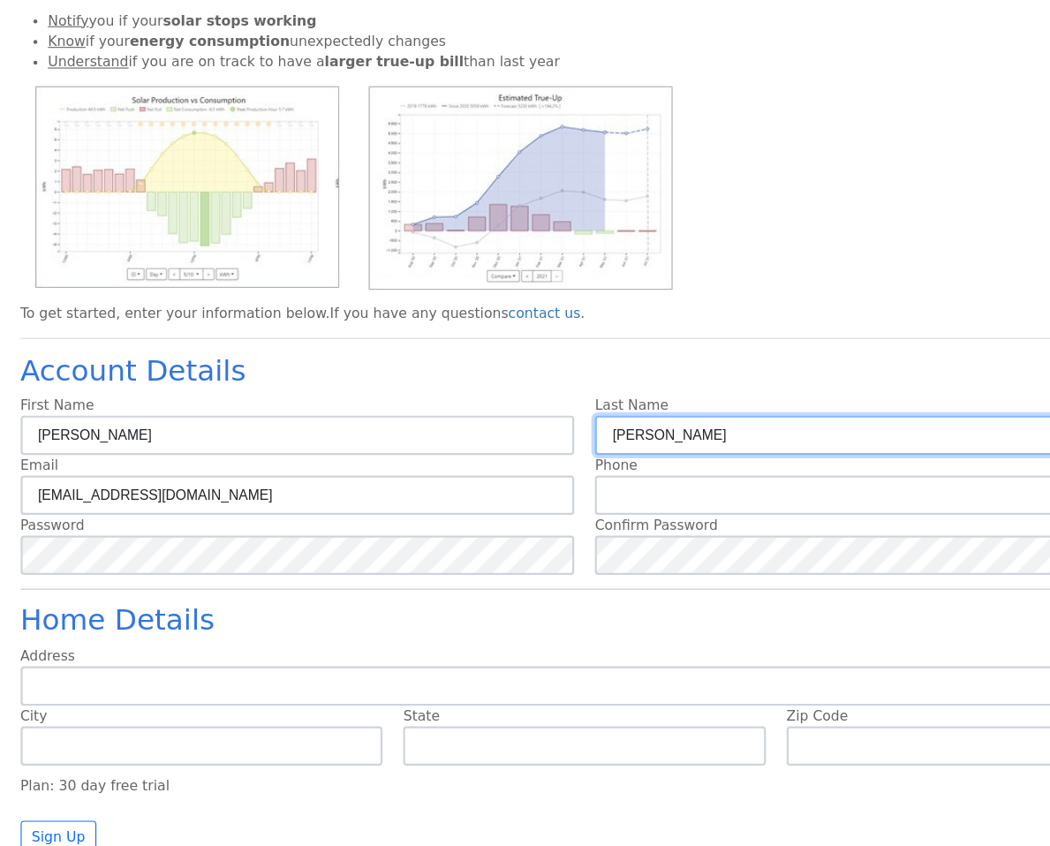
type input "William"
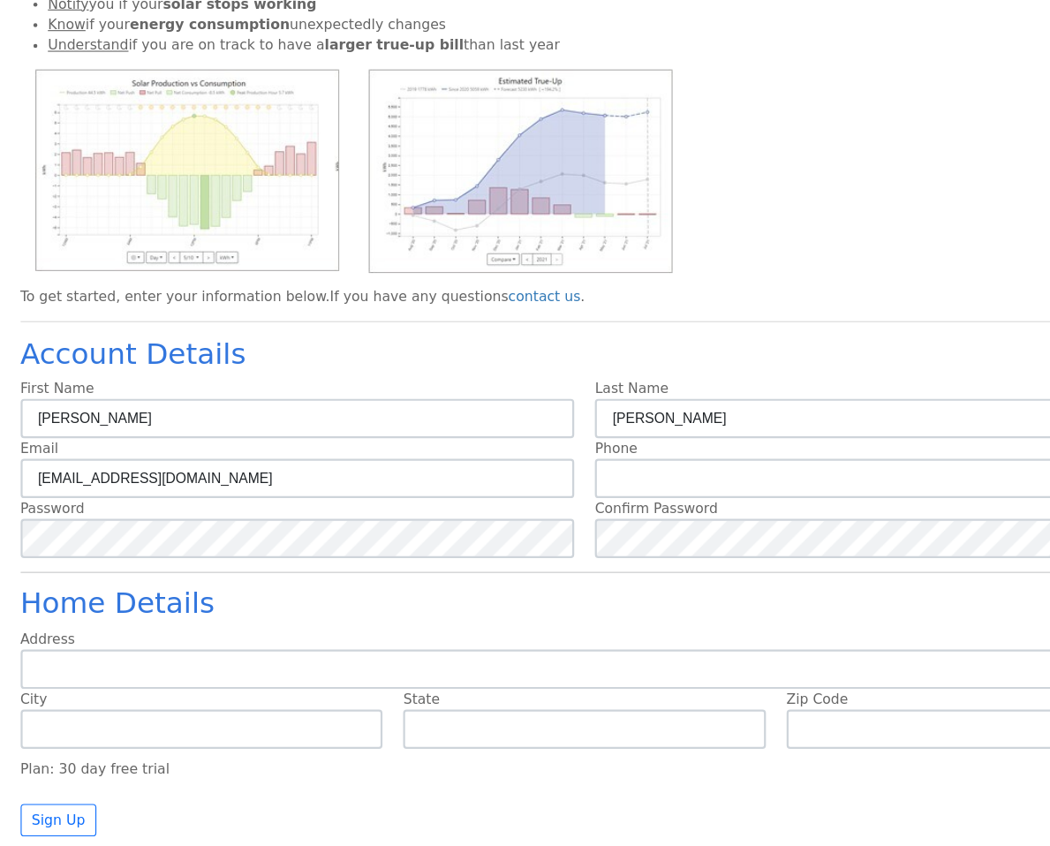
scroll to position [98, 0]
type input "9"
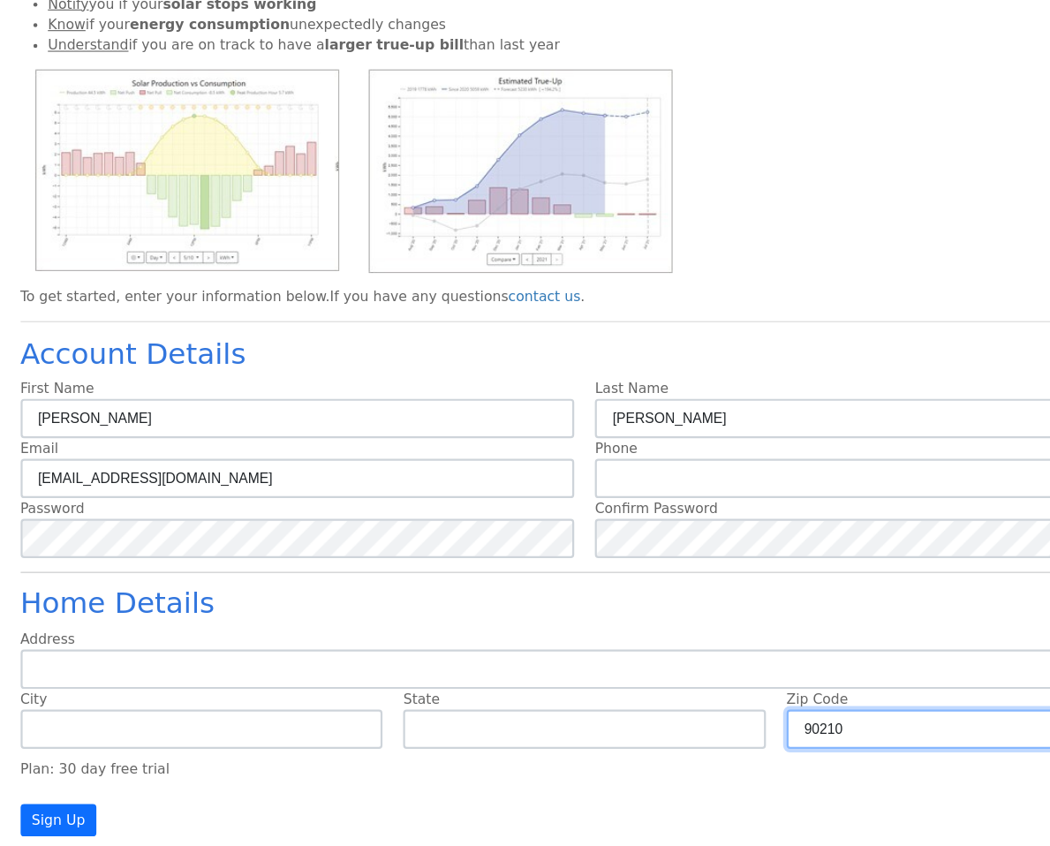
type input "90210"
click at [50, 808] on button "Sign Up" at bounding box center [53, 823] width 69 height 30
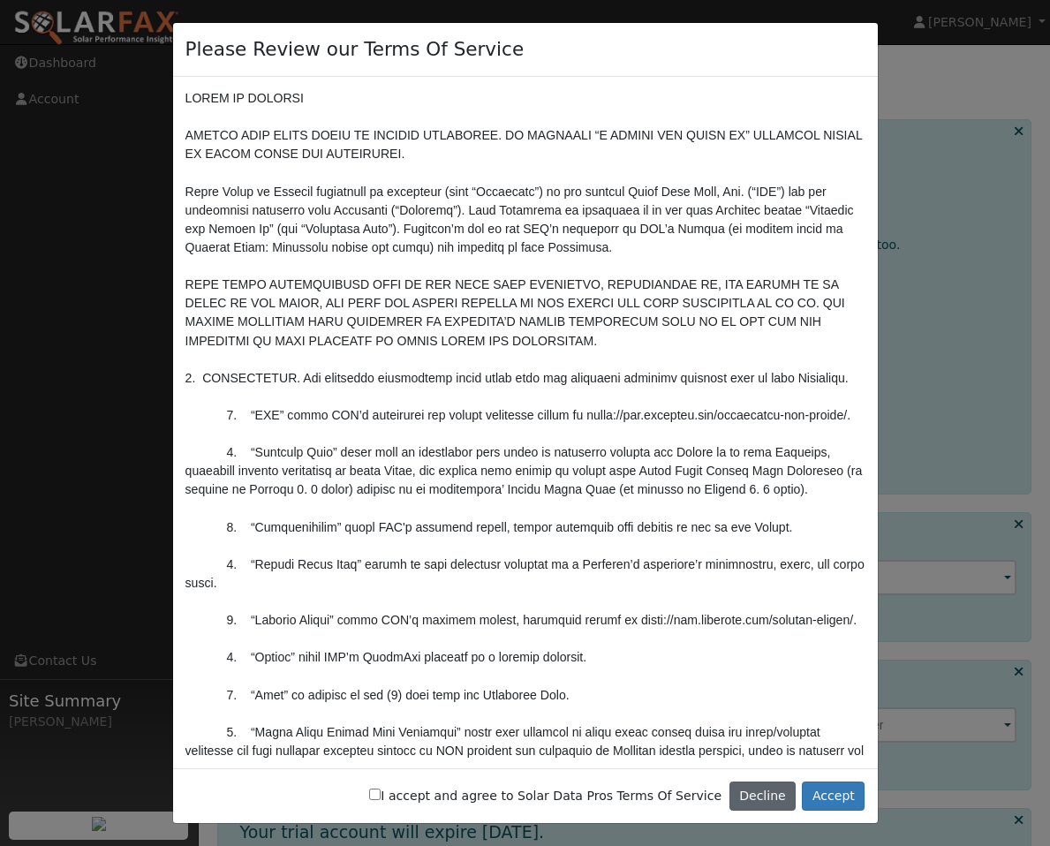
click at [762, 796] on button "Decline" at bounding box center [762, 796] width 67 height 30
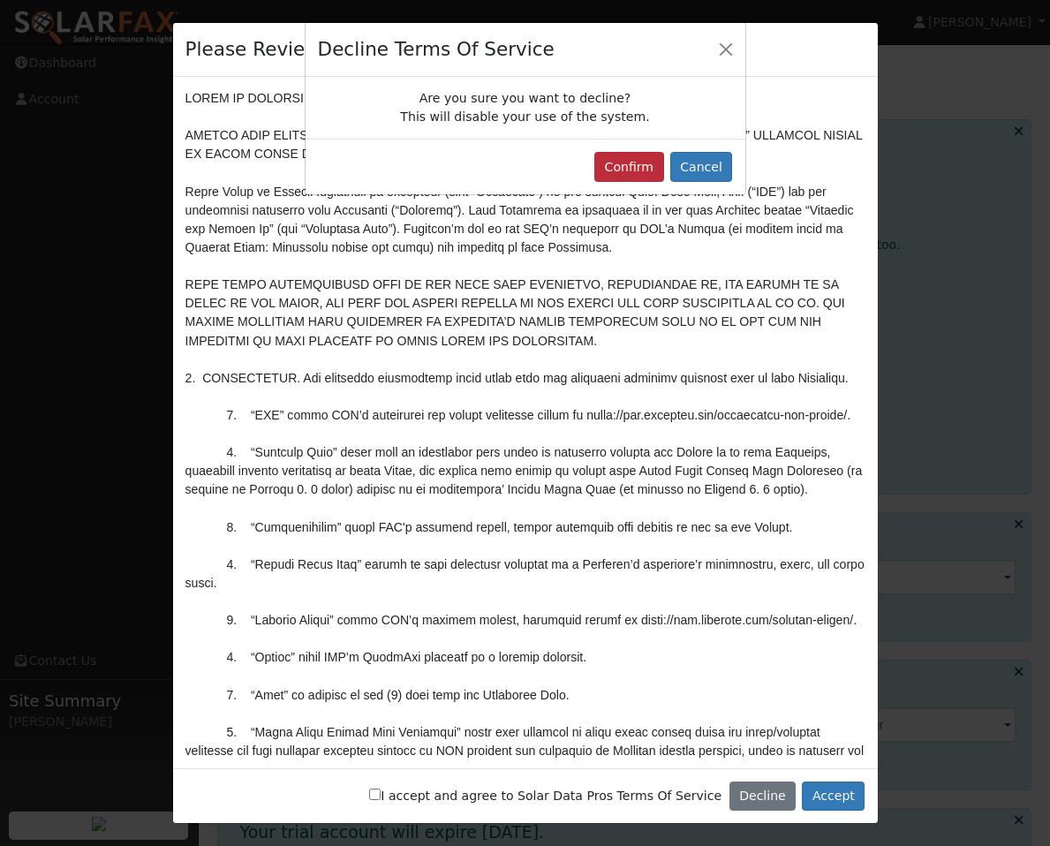
click at [630, 172] on button "Confirm" at bounding box center [629, 167] width 70 height 30
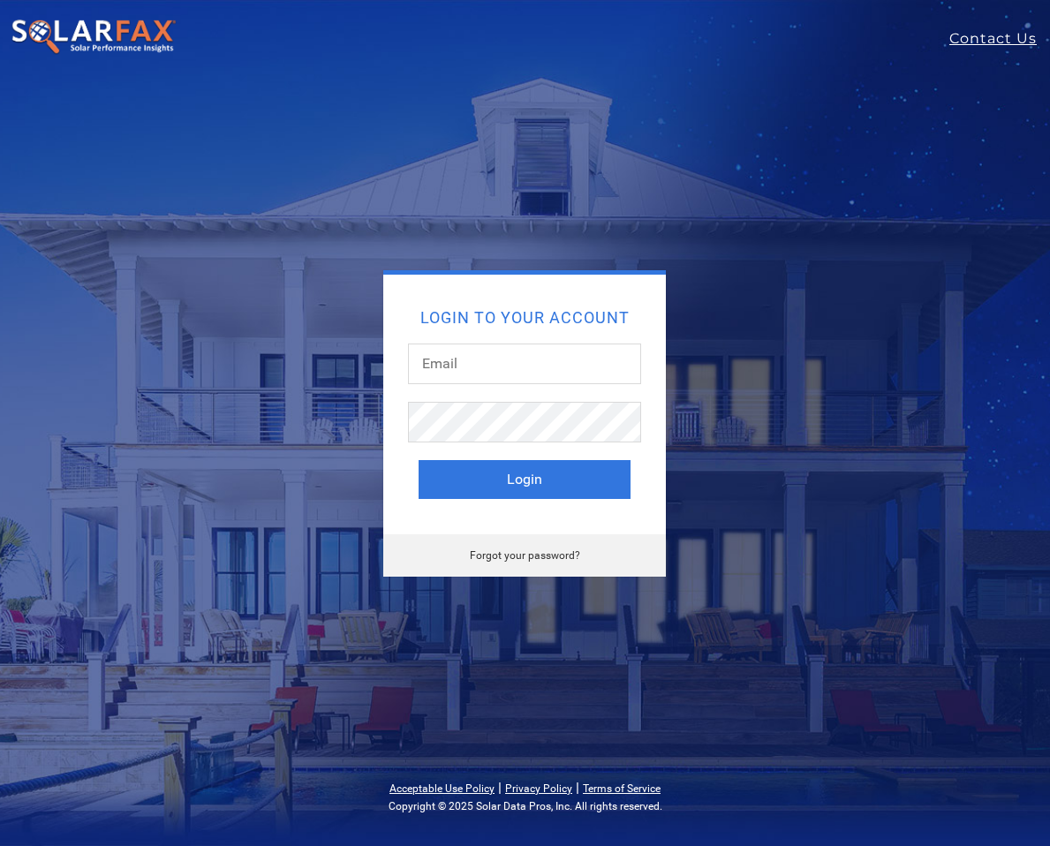
click at [736, 292] on div "Login to your account Login Forgot your password?" at bounding box center [524, 423] width 565 height 306
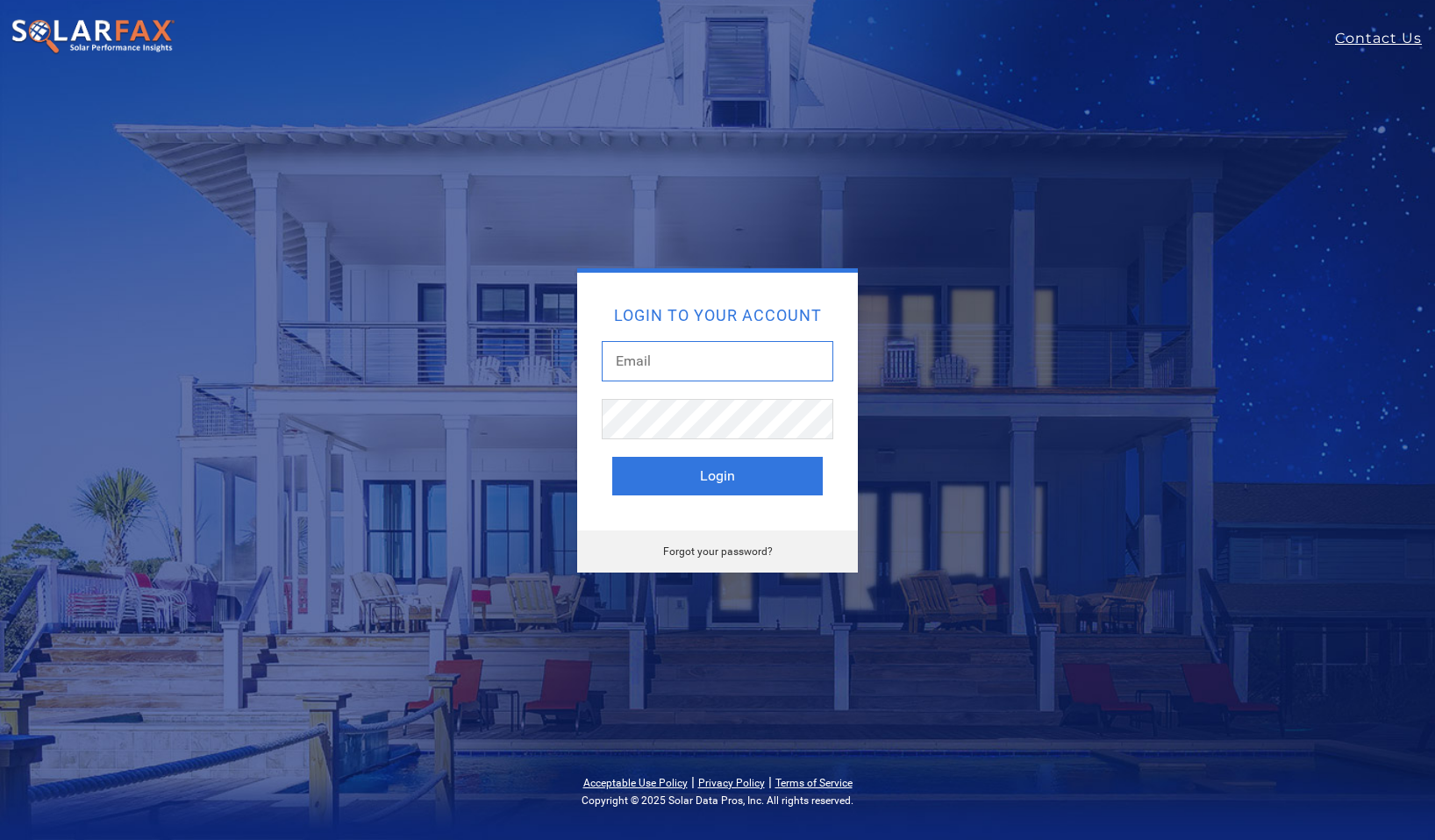
click at [703, 369] on input "text" at bounding box center [717, 360] width 231 height 41
type input "[EMAIL_ADDRESS][DOMAIN_NAME]"
click at [717, 476] on button "Login" at bounding box center [717, 476] width 211 height 39
